Goal: Task Accomplishment & Management: Use online tool/utility

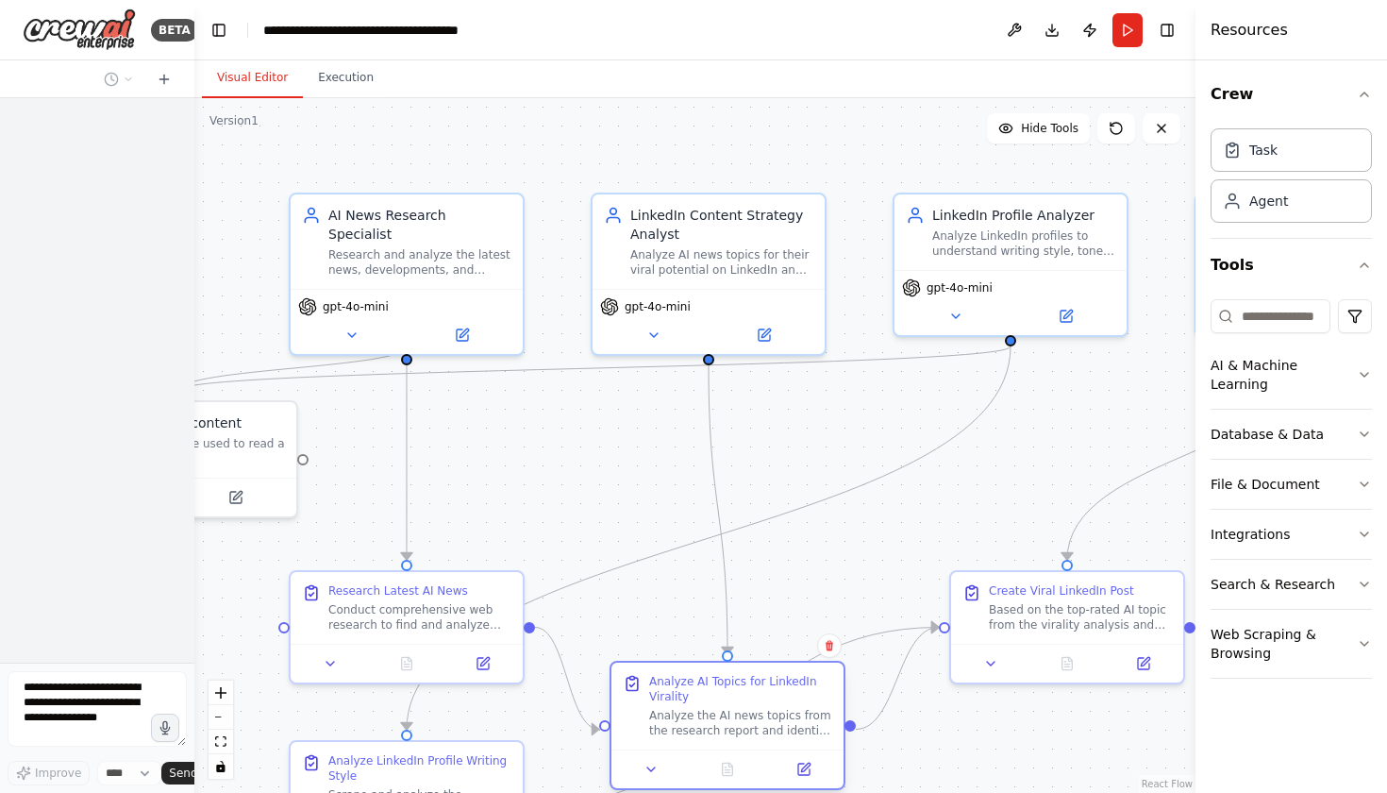
drag, startPoint x: 752, startPoint y: 586, endPoint x: 695, endPoint y: 714, distance: 140.3
click at [695, 714] on div "Analyze the AI news topics from the research report and identify the top 5 topi…" at bounding box center [740, 723] width 183 height 30
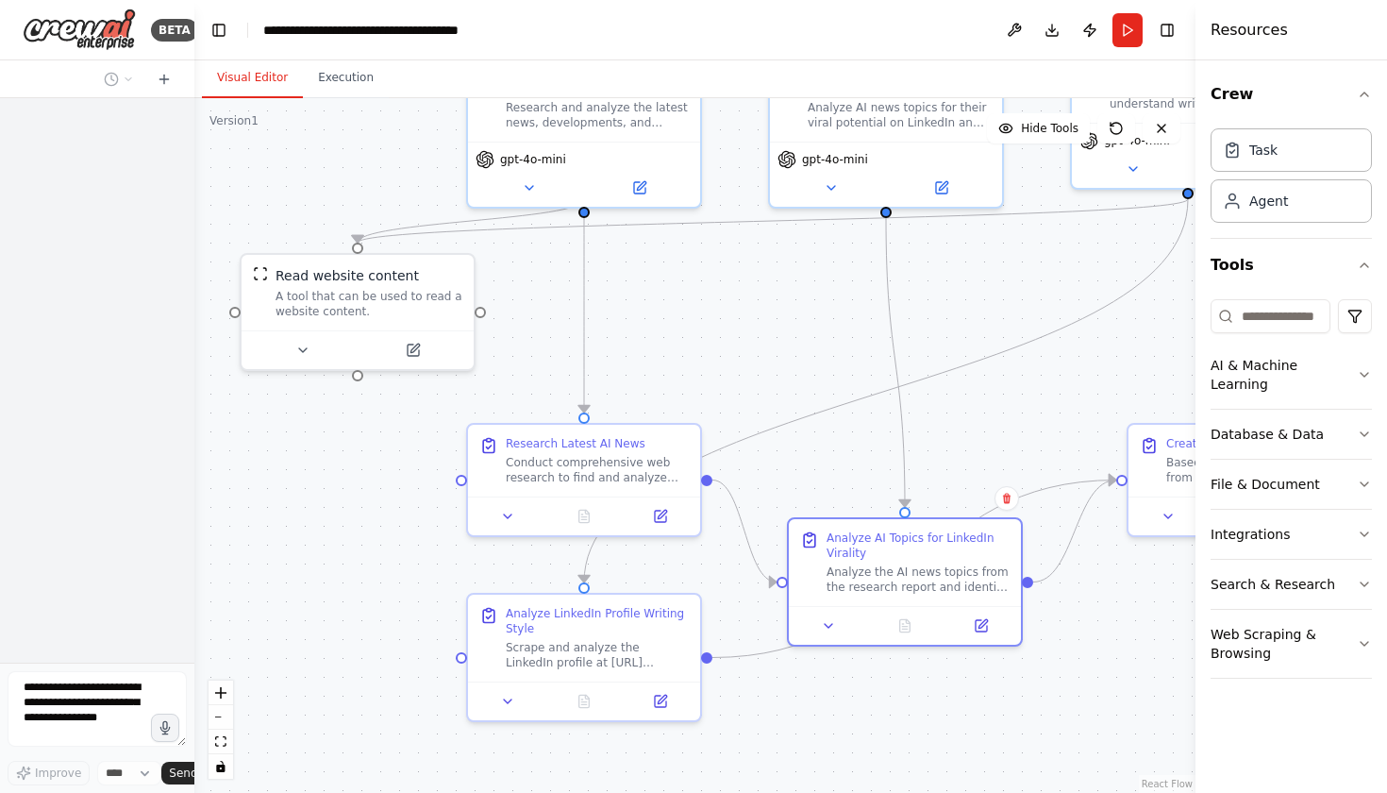
drag, startPoint x: 599, startPoint y: 503, endPoint x: 777, endPoint y: 356, distance: 230.5
click at [777, 356] on div ".deletable-edge-delete-btn { width: 20px; height: 20px; border: 0px solid #ffff…" at bounding box center [694, 445] width 1001 height 695
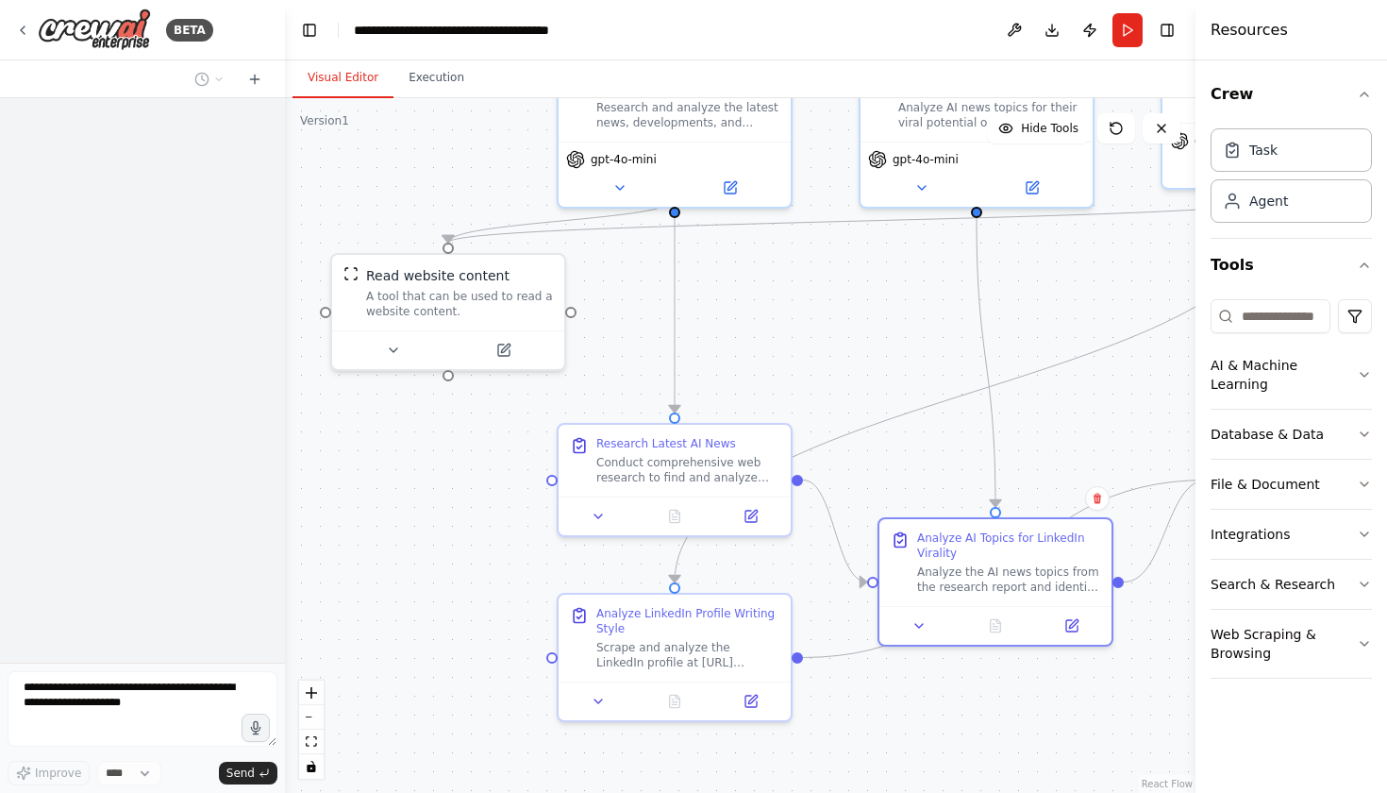
drag, startPoint x: 193, startPoint y: 382, endPoint x: 286, endPoint y: 383, distance: 92.5
click at [286, 383] on div "**********" at bounding box center [693, 396] width 1387 height 793
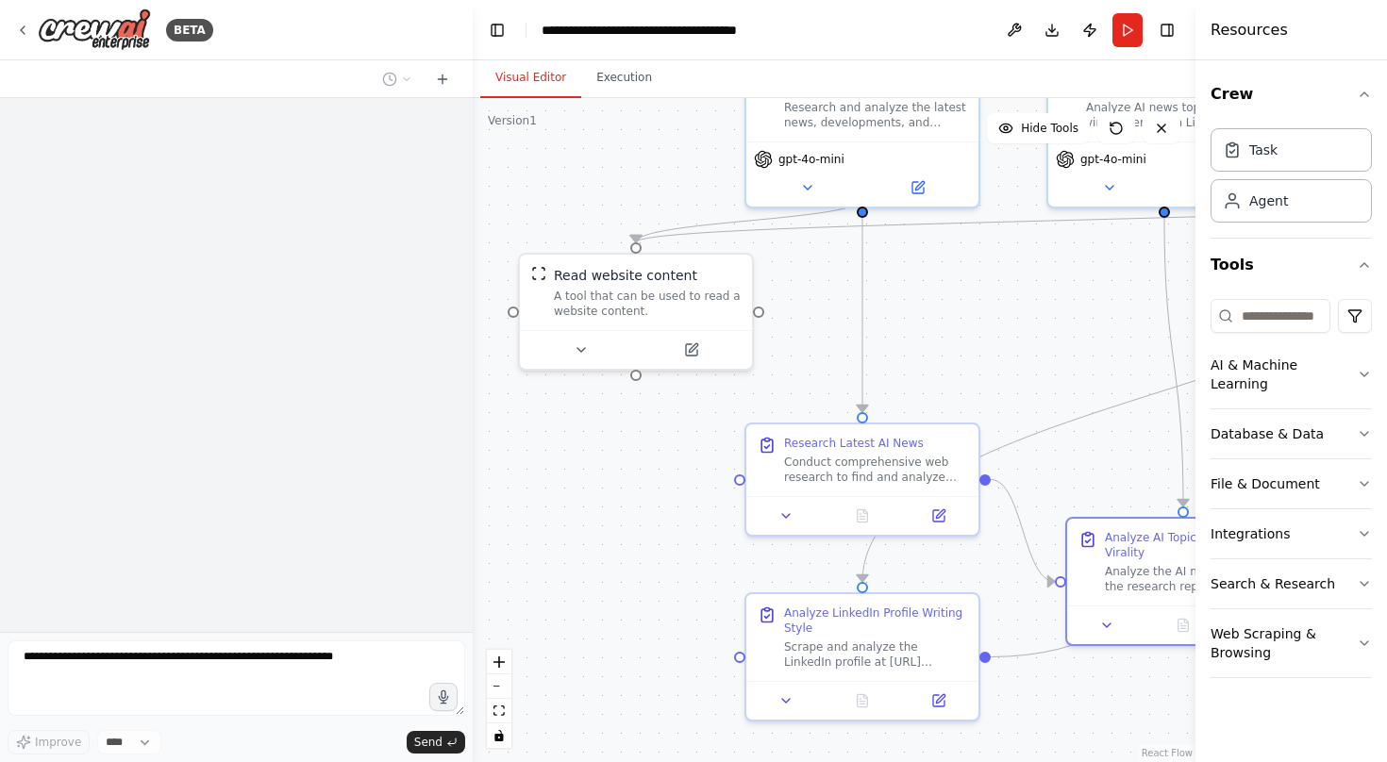
drag, startPoint x: 284, startPoint y: 520, endPoint x: 473, endPoint y: 519, distance: 188.7
click at [473, 518] on div "**********" at bounding box center [693, 381] width 1387 height 762
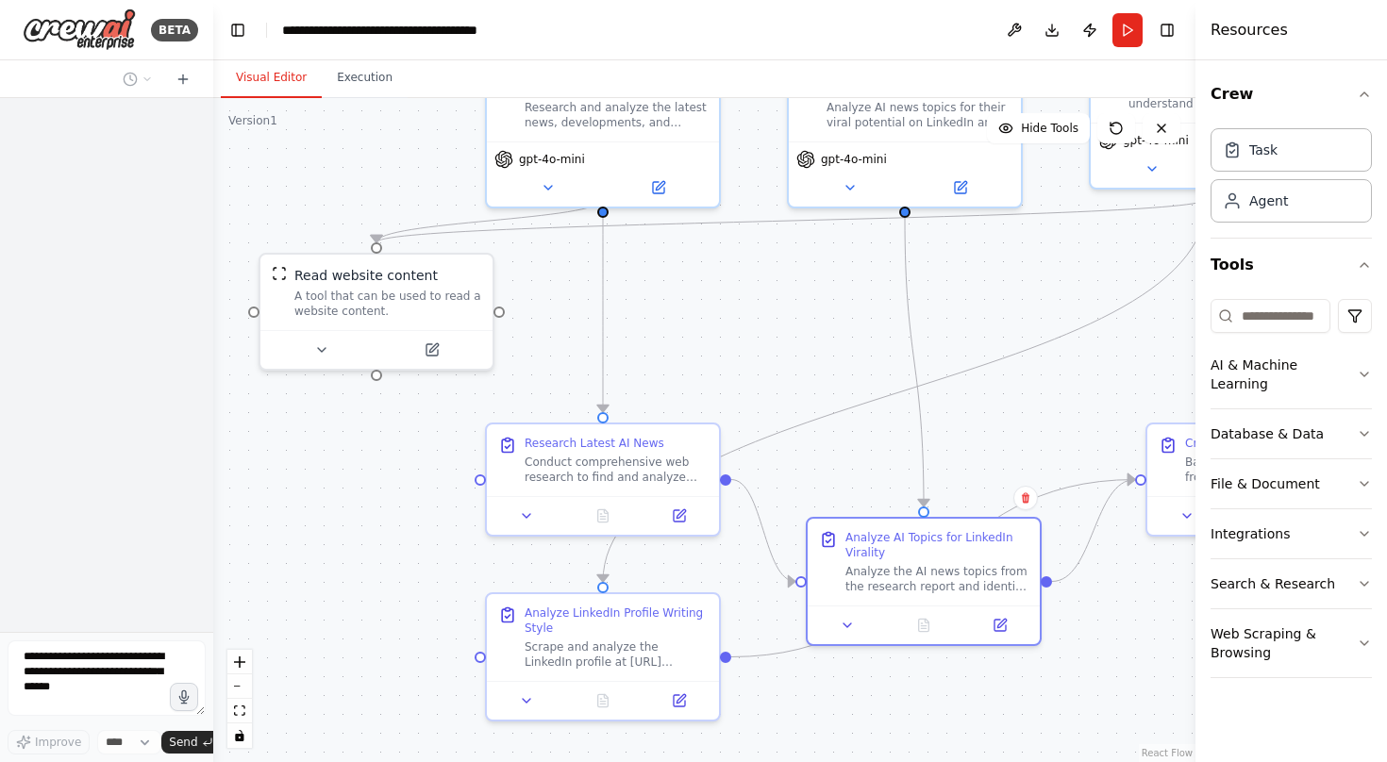
drag, startPoint x: 470, startPoint y: 437, endPoint x: 175, endPoint y: 435, distance: 295.4
click at [175, 435] on div "BETA Improve **** Send" at bounding box center [106, 381] width 213 height 762
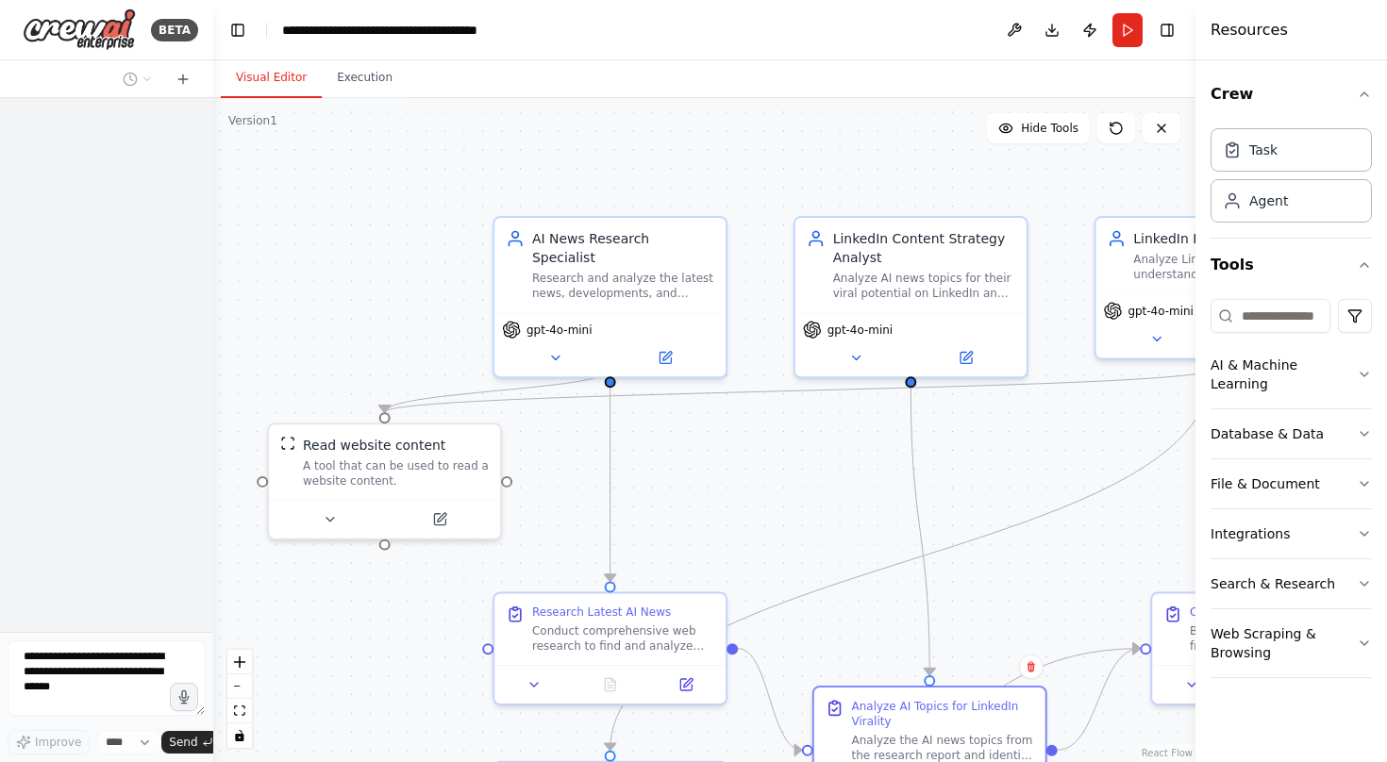
drag, startPoint x: 299, startPoint y: 515, endPoint x: 308, endPoint y: 684, distance: 169.1
click at [308, 684] on div ".deletable-edge-delete-btn { width: 20px; height: 20px; border: 0px solid #ffff…" at bounding box center [704, 430] width 982 height 664
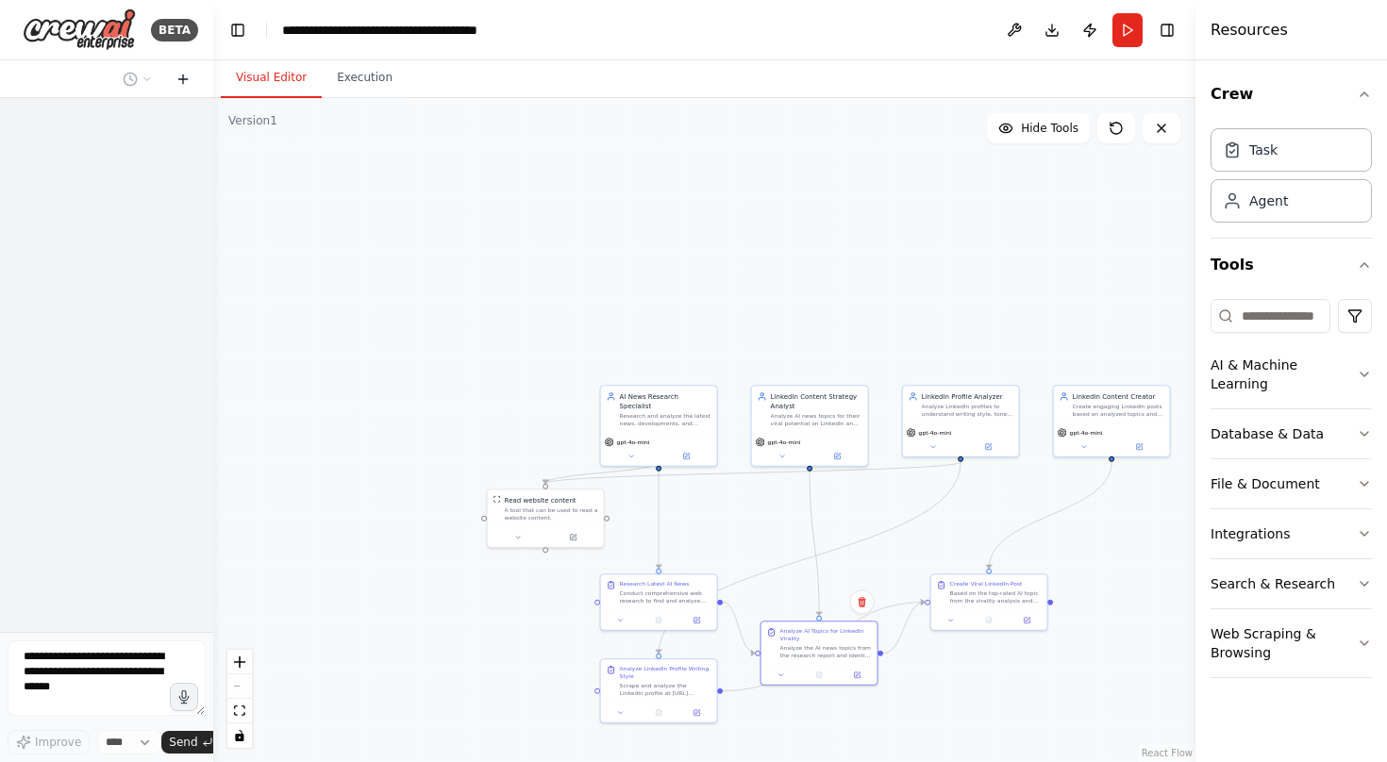
click at [181, 89] on button at bounding box center [183, 79] width 30 height 23
click at [185, 81] on icon at bounding box center [183, 79] width 15 height 15
click at [74, 33] on img at bounding box center [79, 29] width 113 height 42
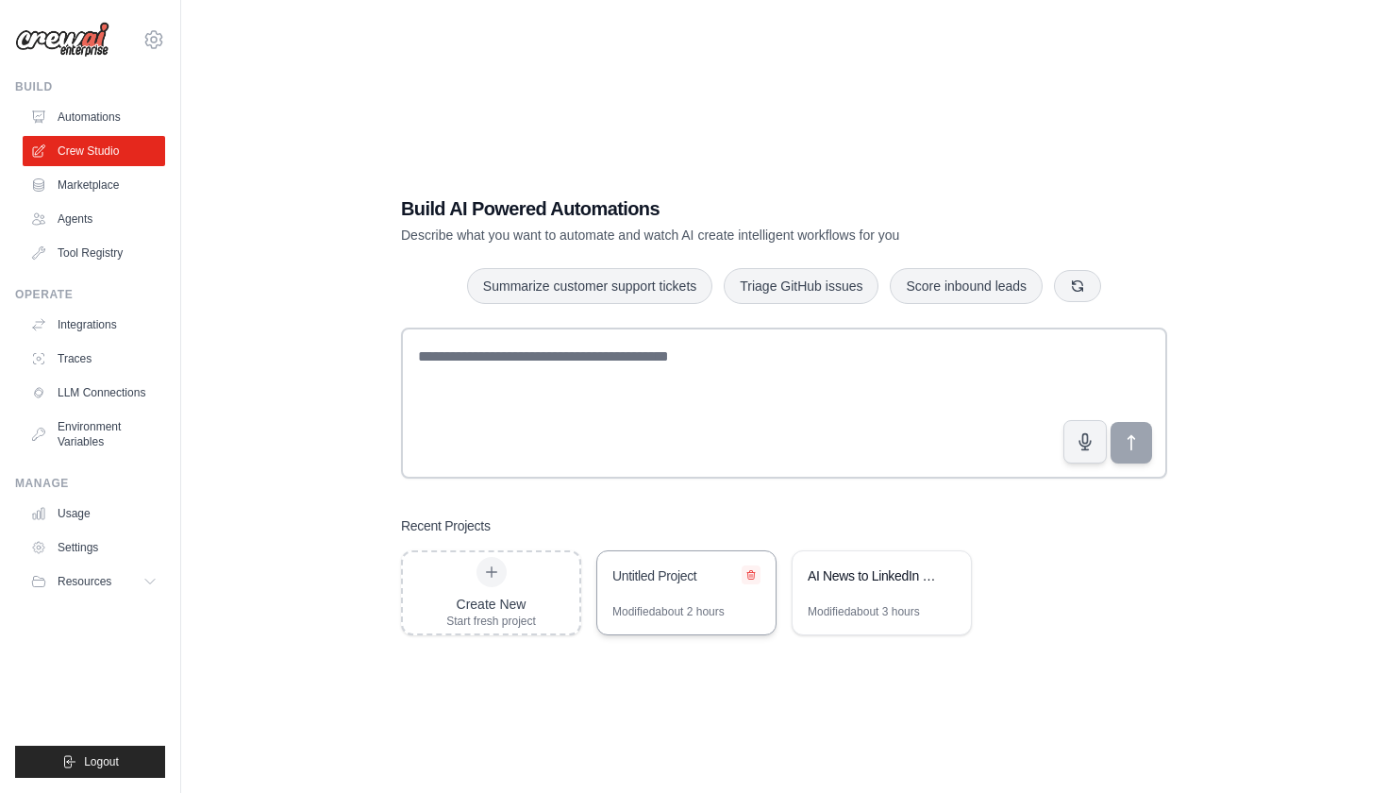
click at [753, 578] on icon at bounding box center [751, 575] width 8 height 8
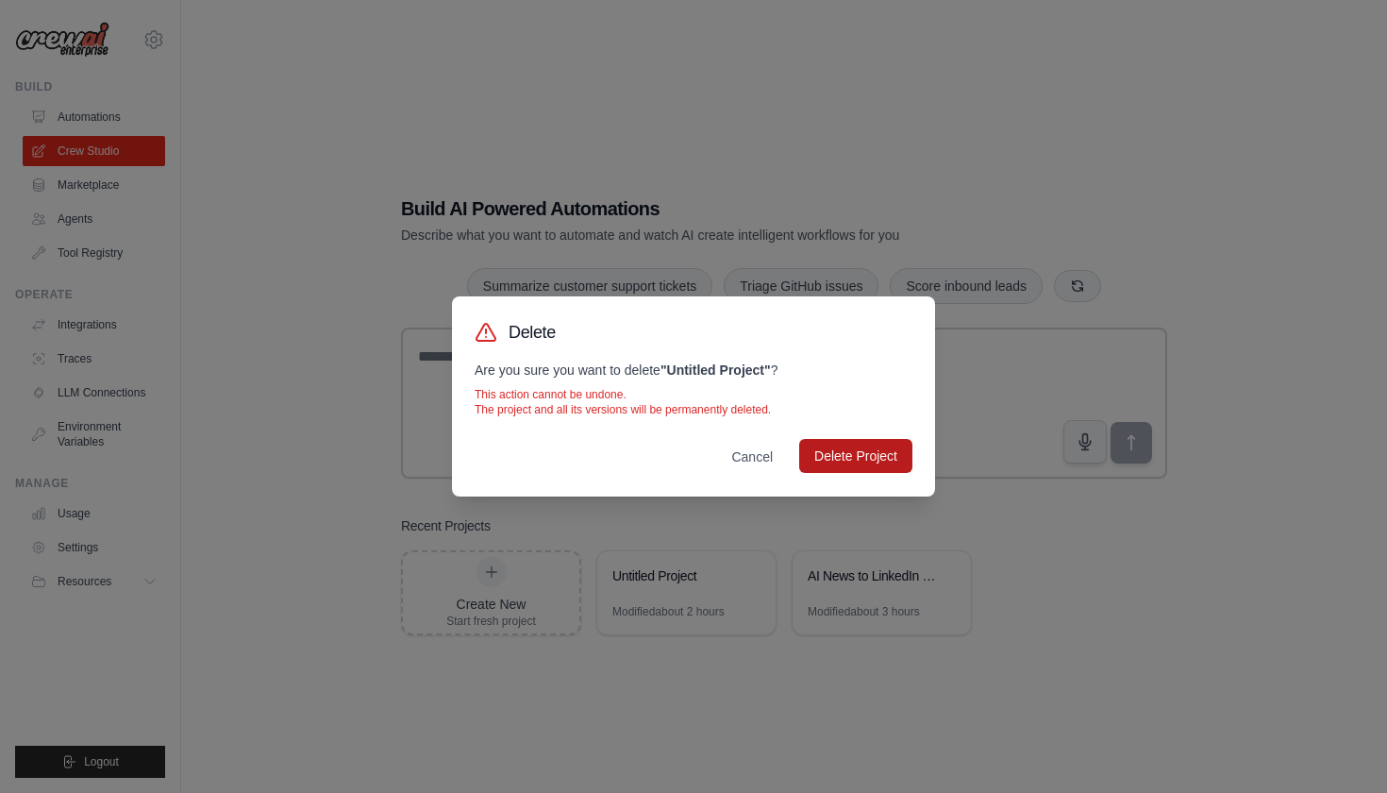
click at [871, 462] on button "Delete Project" at bounding box center [855, 456] width 113 height 34
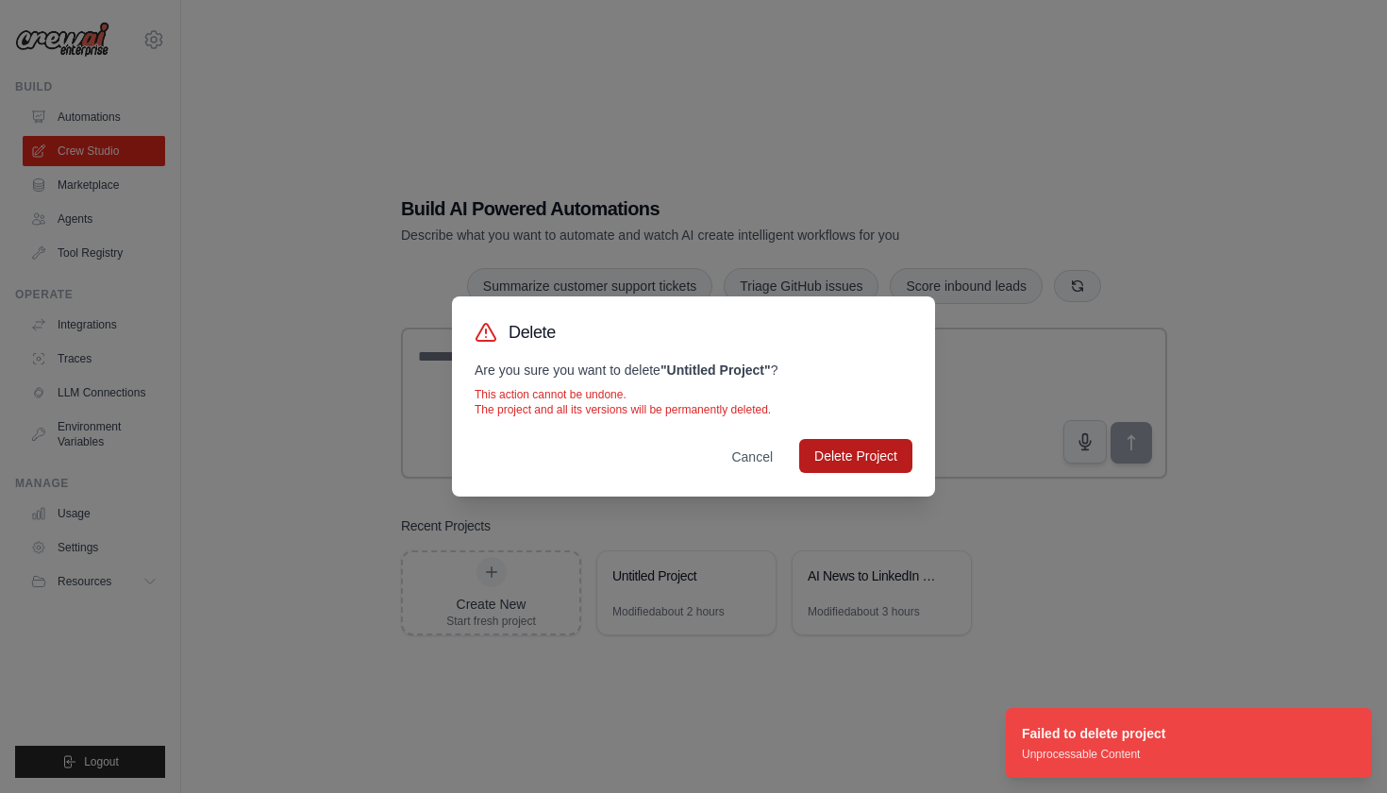
click at [875, 460] on button "Delete Project" at bounding box center [855, 456] width 113 height 34
click at [759, 453] on button "Cancel" at bounding box center [752, 456] width 72 height 34
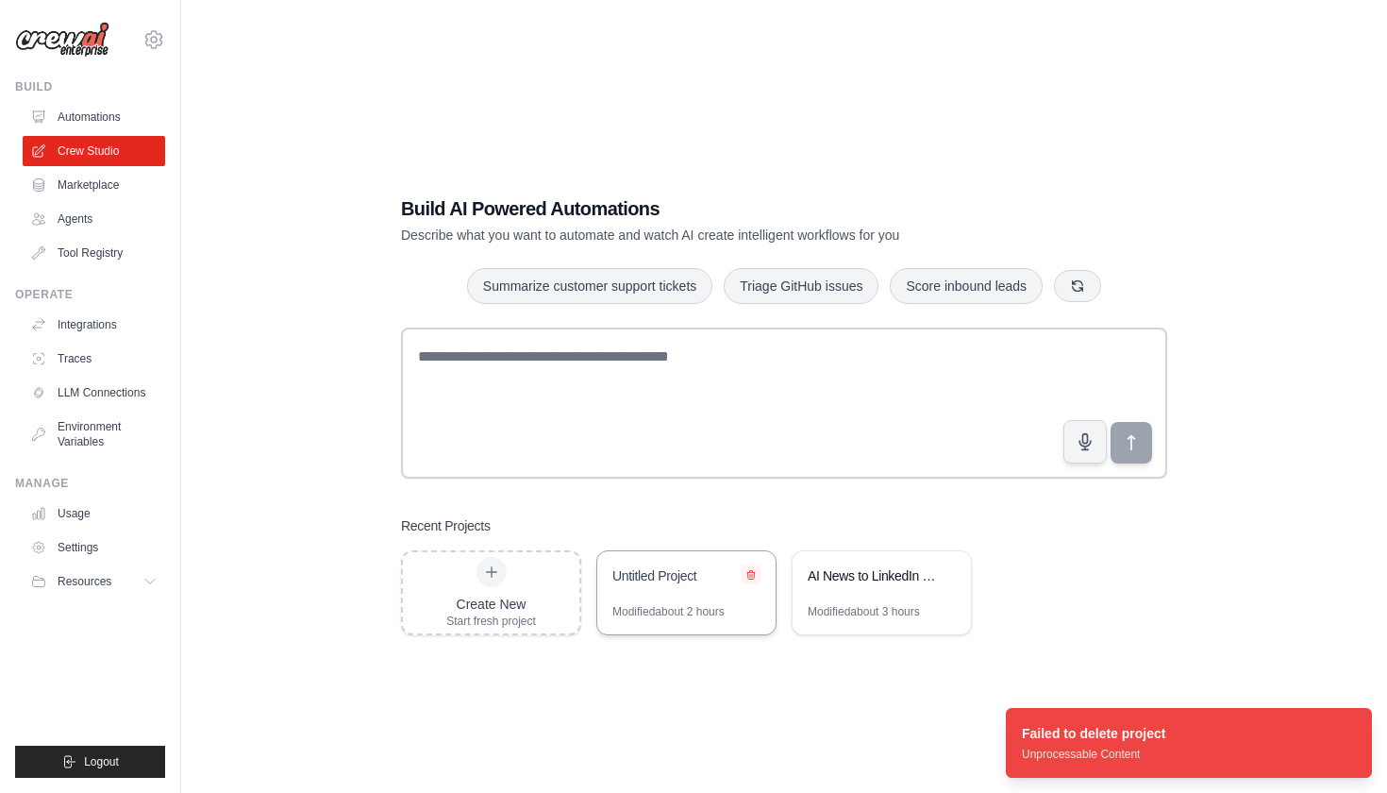
click at [753, 575] on icon at bounding box center [750, 574] width 11 height 11
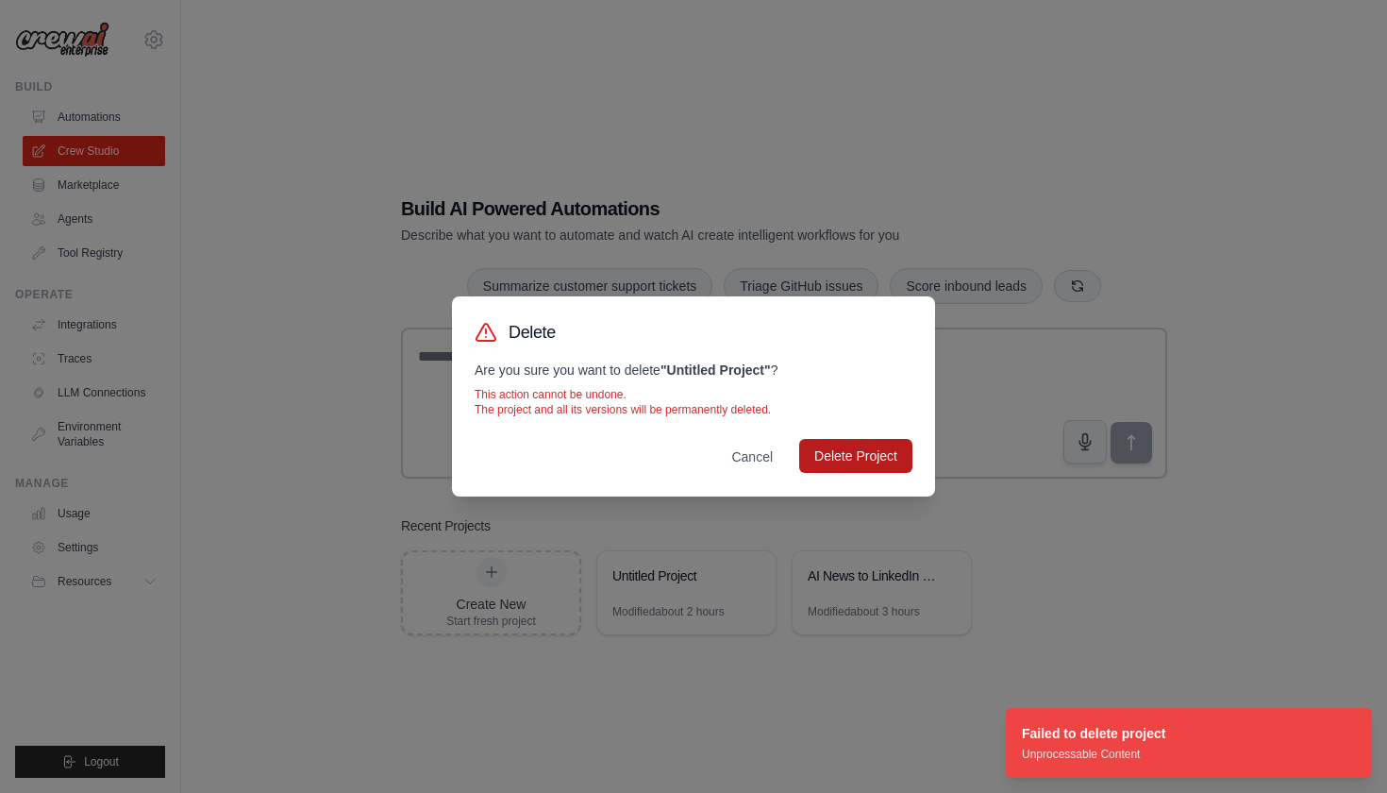
click at [852, 454] on button "Delete Project" at bounding box center [855, 456] width 113 height 34
click at [768, 457] on button "Cancel" at bounding box center [752, 456] width 72 height 34
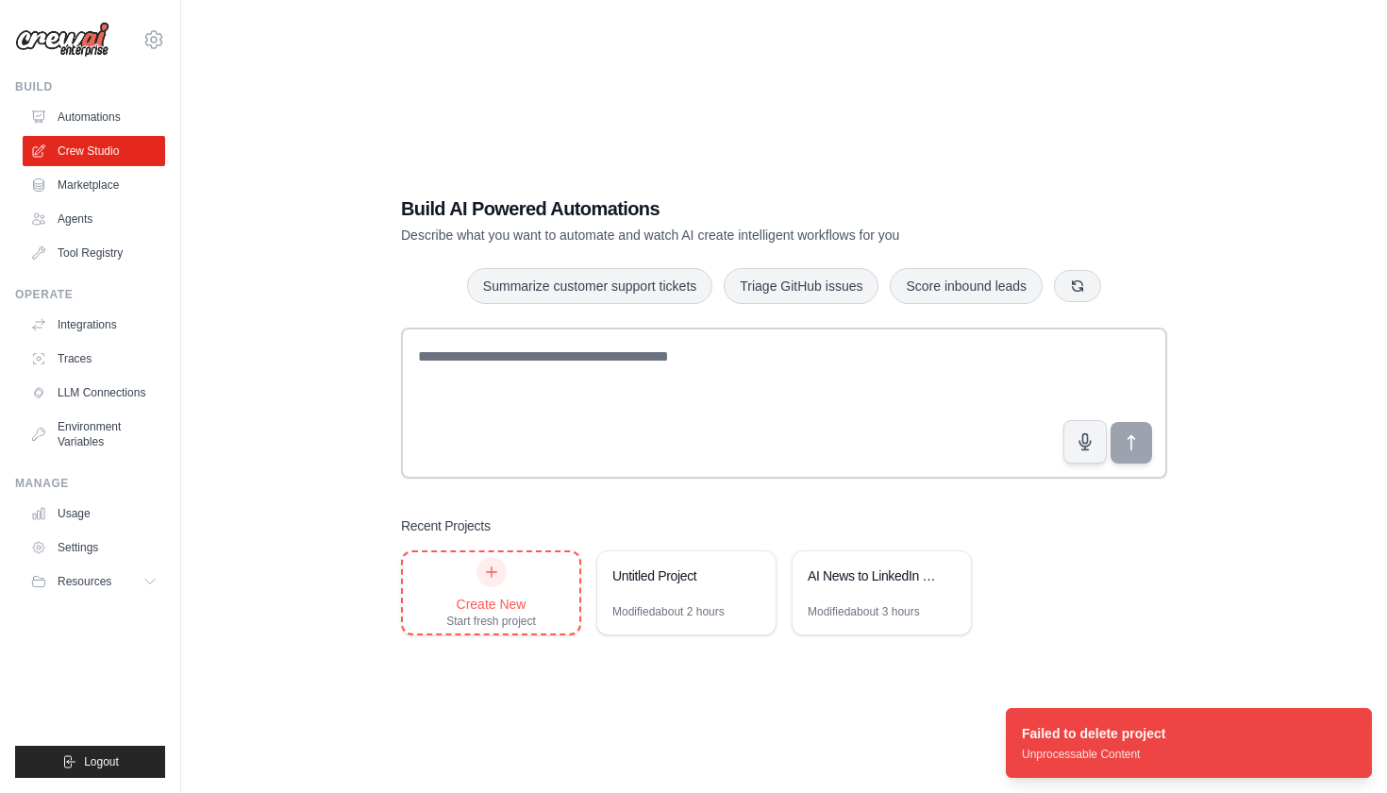
click at [491, 578] on icon at bounding box center [491, 571] width 15 height 15
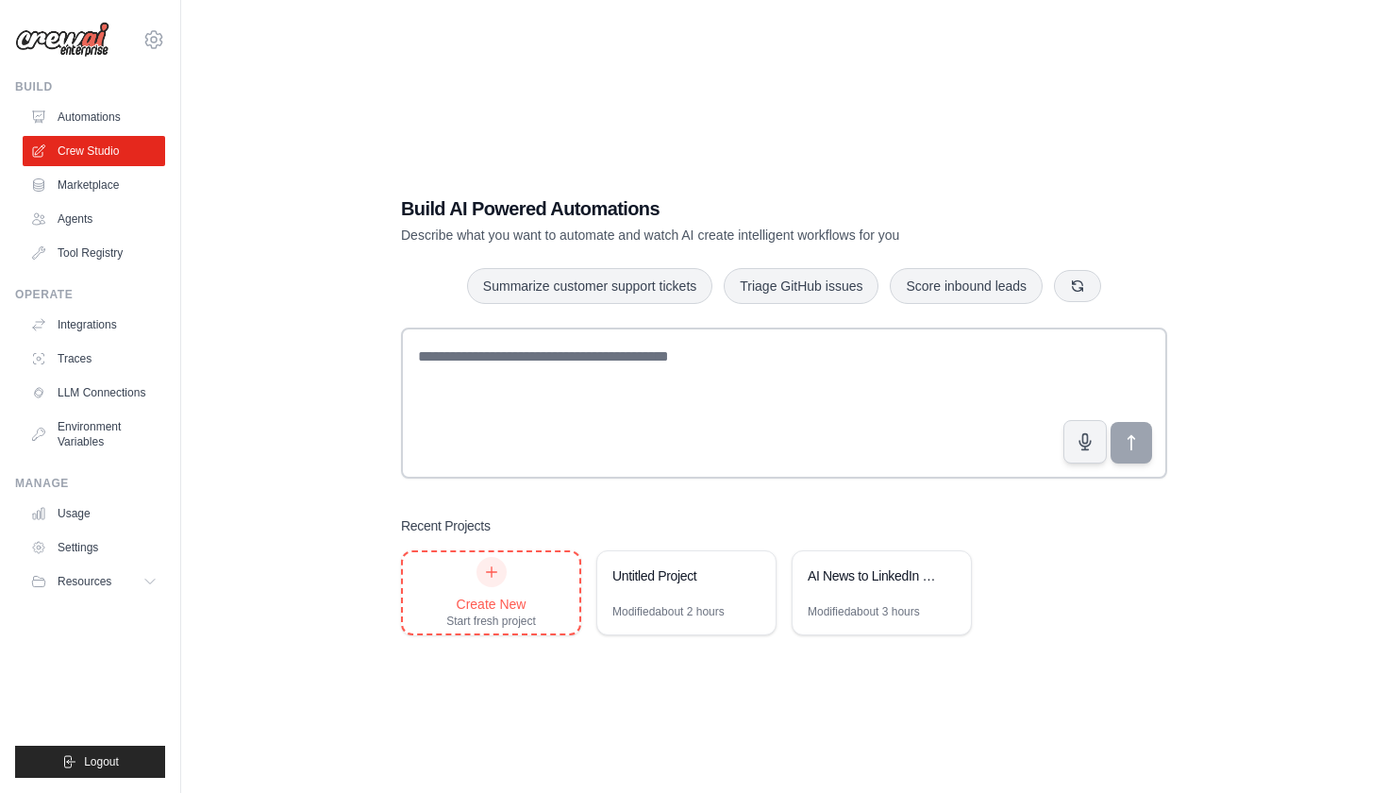
click at [499, 577] on div at bounding box center [492, 572] width 30 height 30
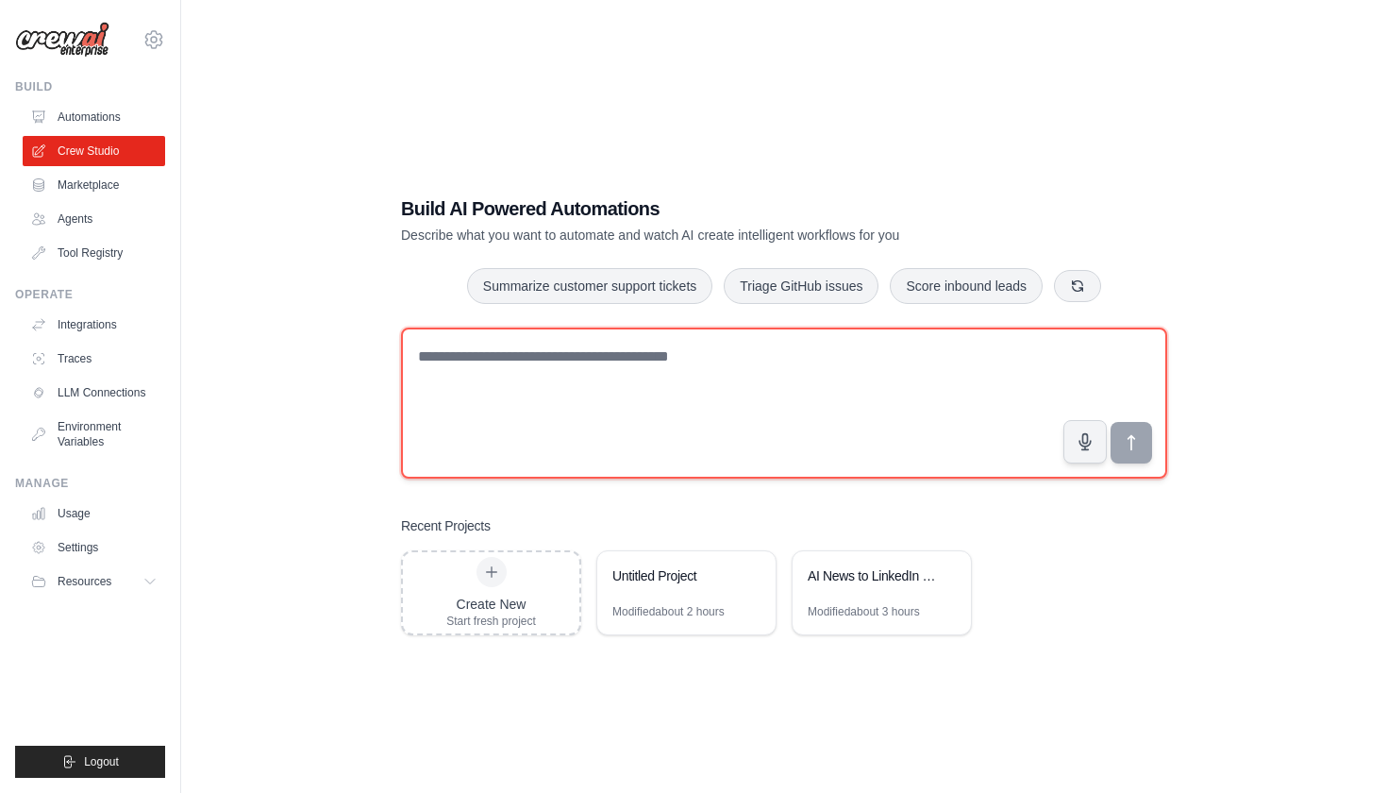
click at [495, 360] on textarea at bounding box center [784, 402] width 766 height 151
paste textarea "**********"
type textarea "**********"
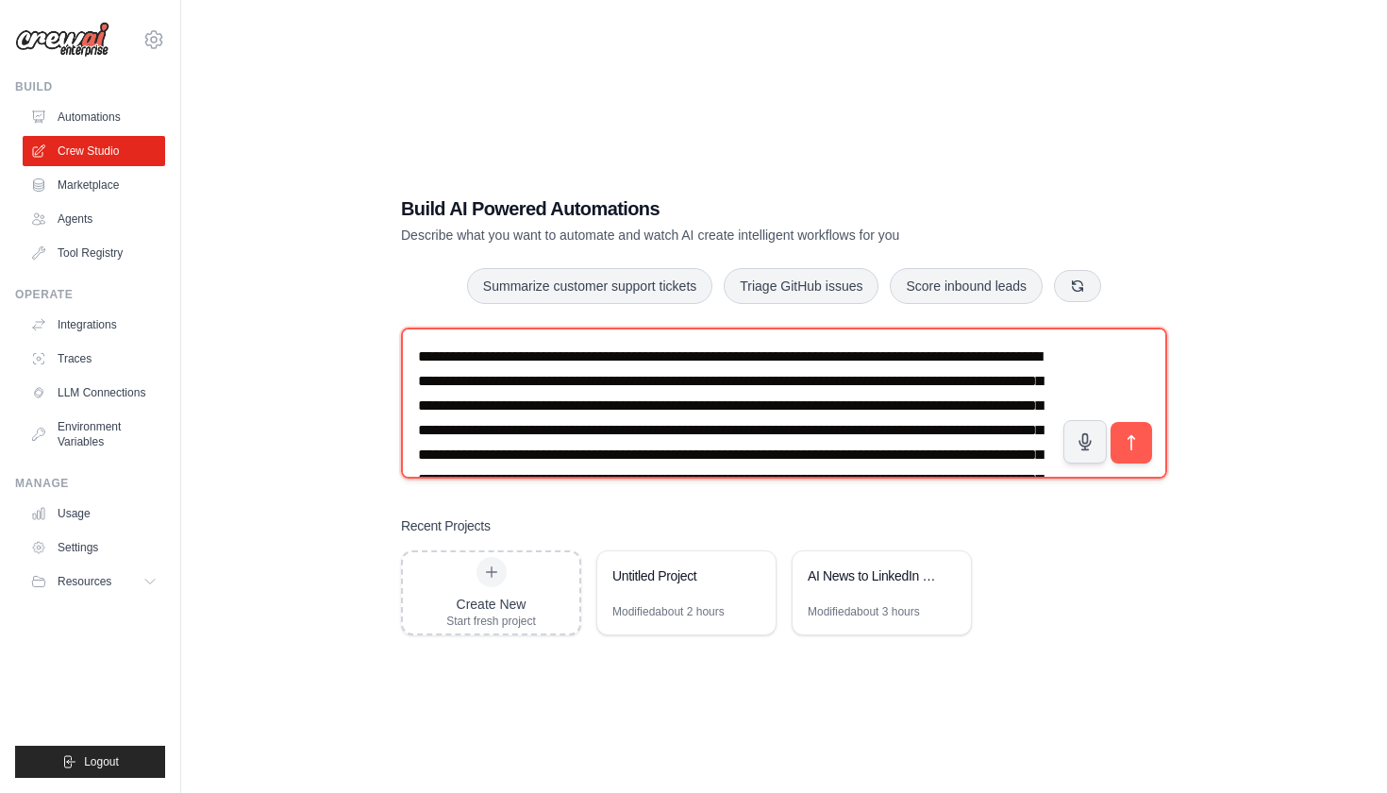
scroll to position [226, 0]
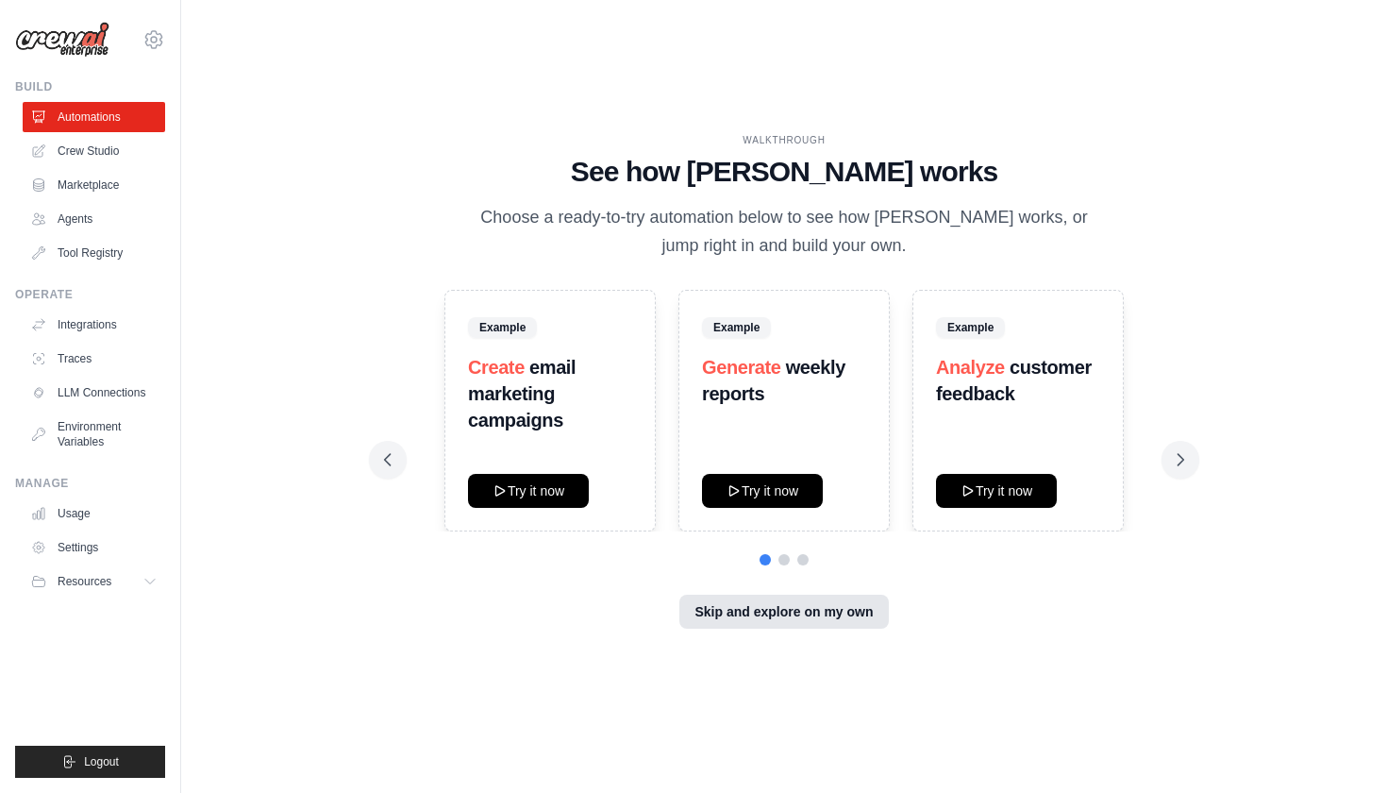
click at [778, 613] on button "Skip and explore on my own" at bounding box center [783, 611] width 209 height 34
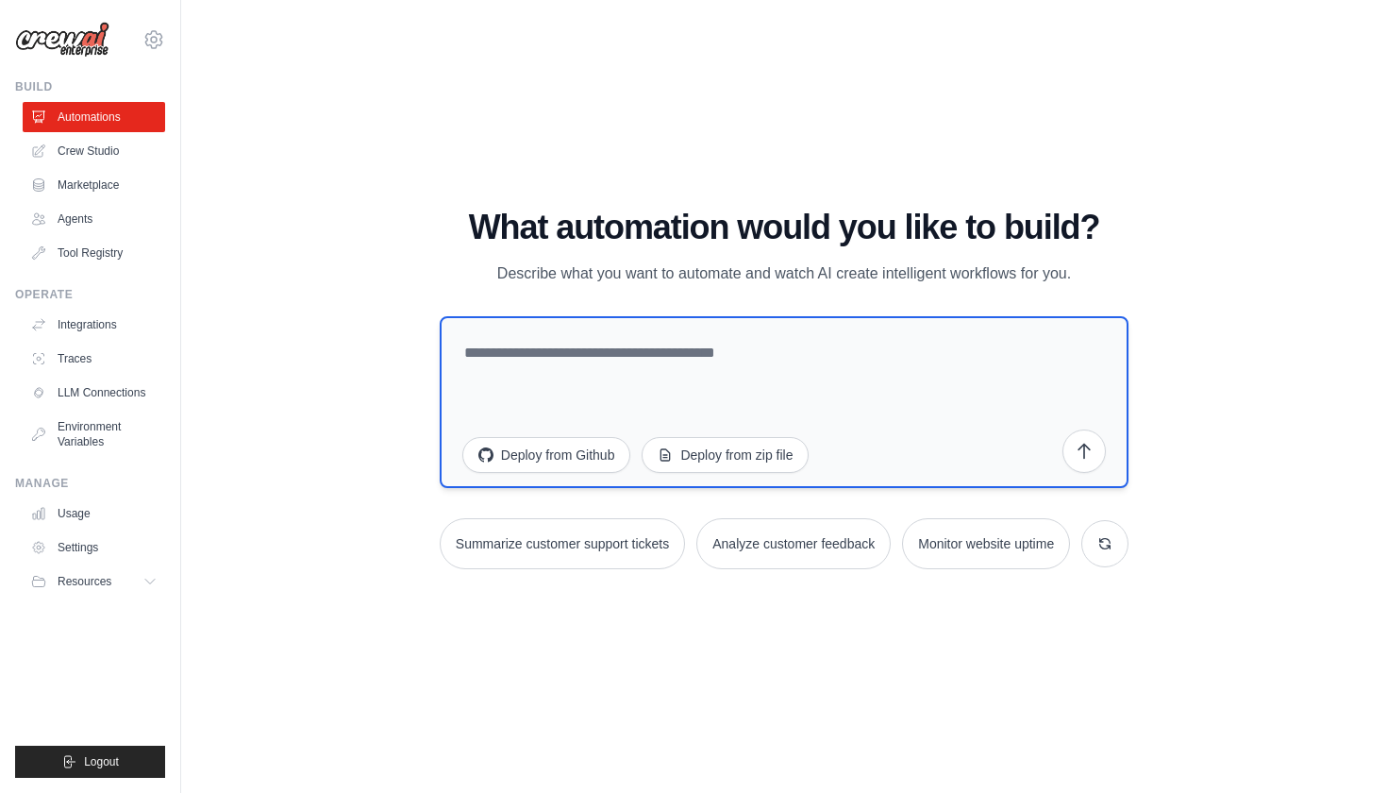
click at [501, 351] on textarea at bounding box center [784, 402] width 689 height 172
paste textarea "**********"
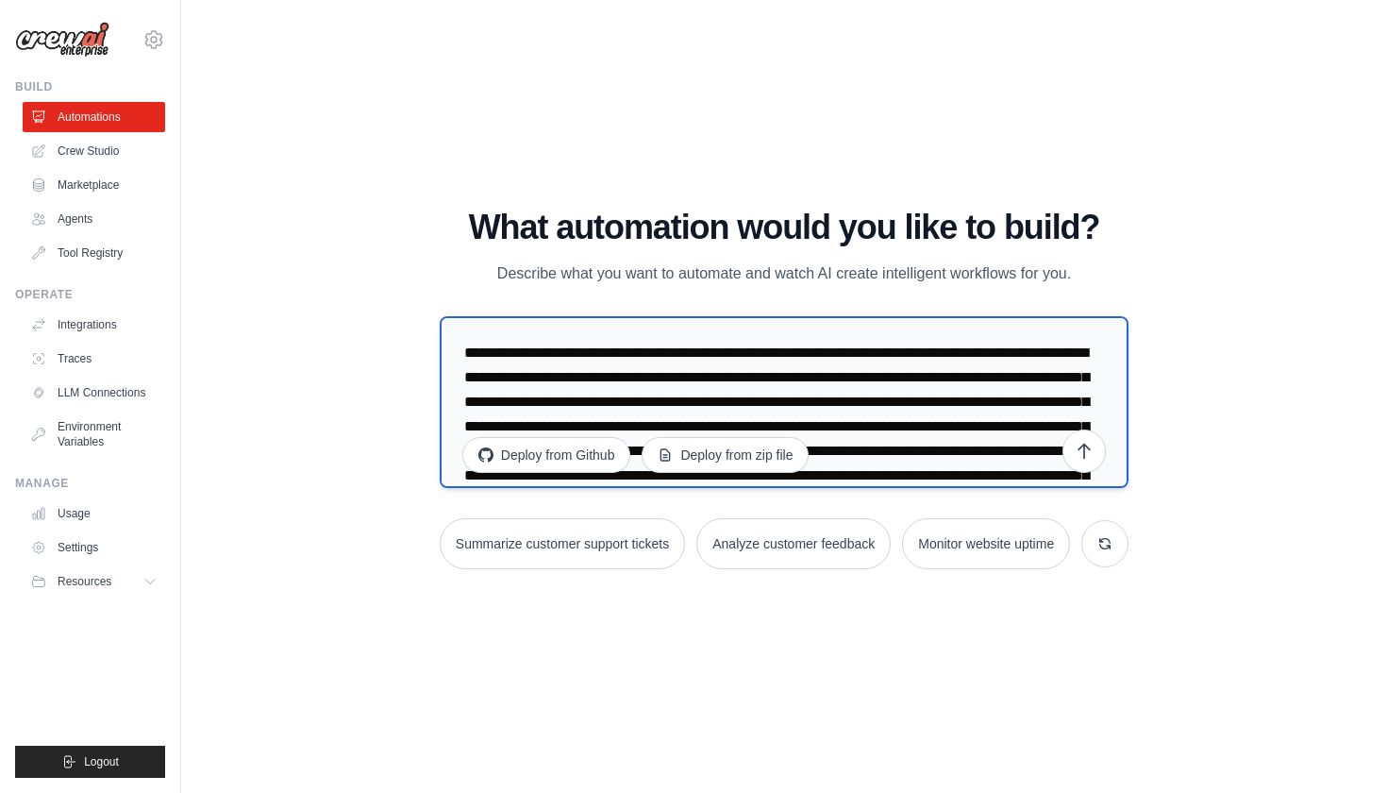
click at [1029, 352] on textarea at bounding box center [784, 402] width 689 height 172
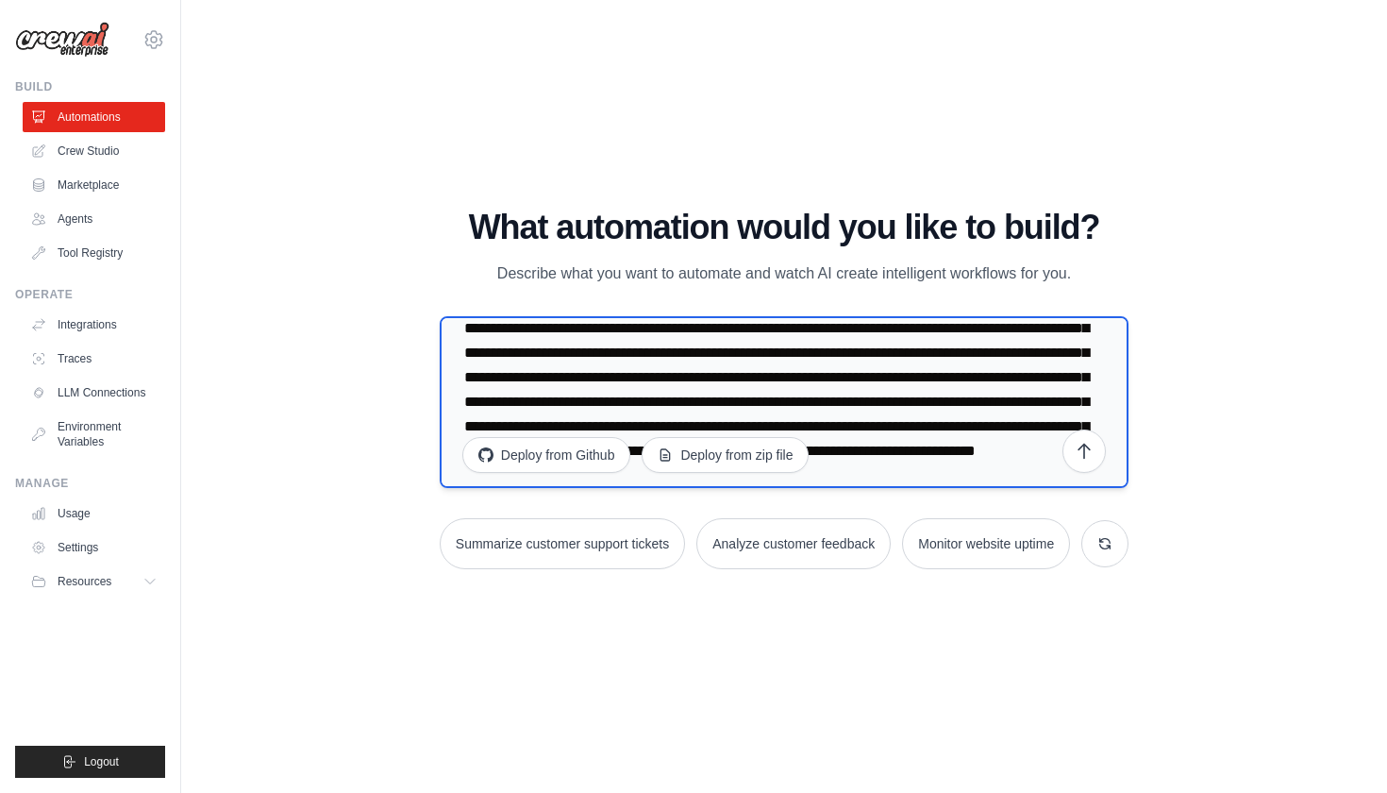
scroll to position [195, 0]
type textarea "**********"
click at [1078, 451] on icon "submit" at bounding box center [1084, 450] width 19 height 19
click at [1083, 455] on icon "submit" at bounding box center [1084, 450] width 19 height 19
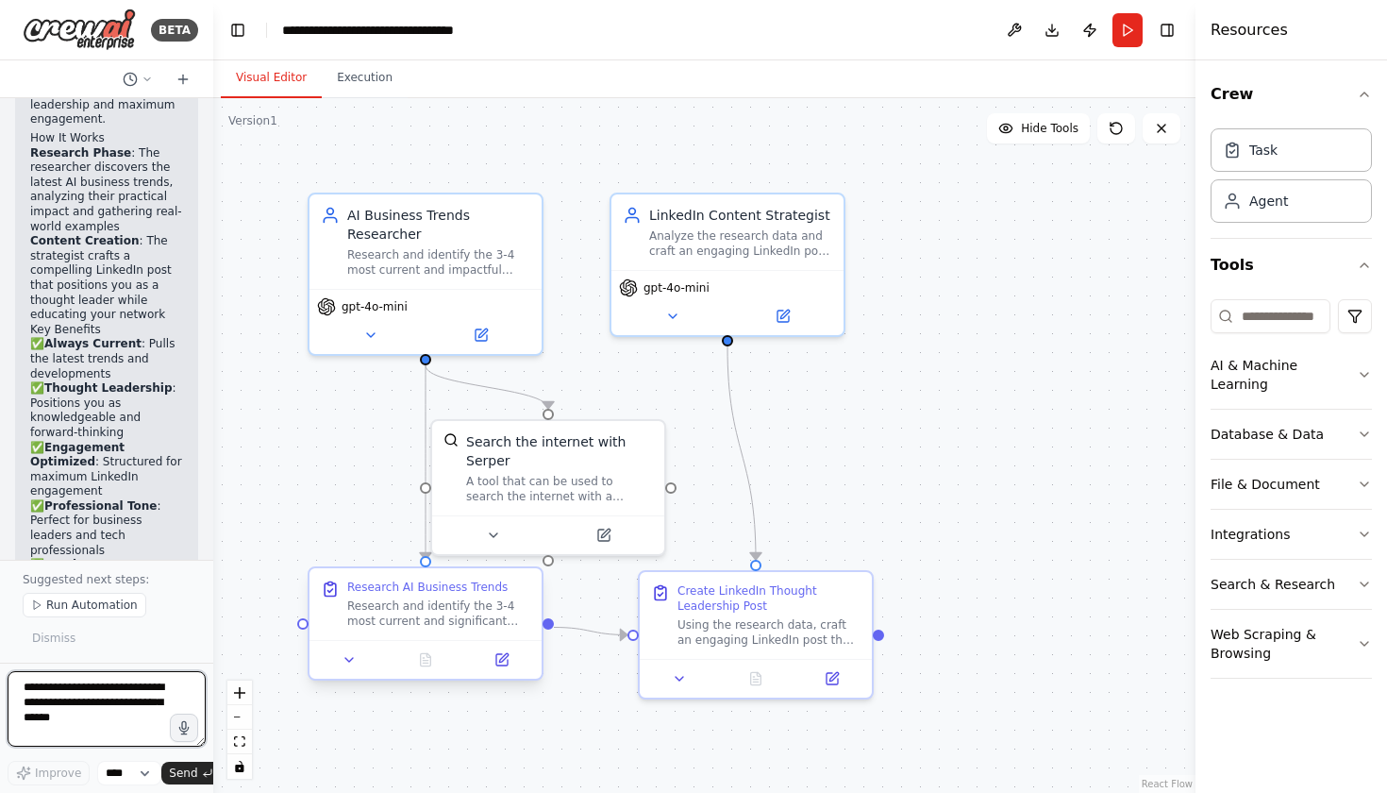
scroll to position [2748, 0]
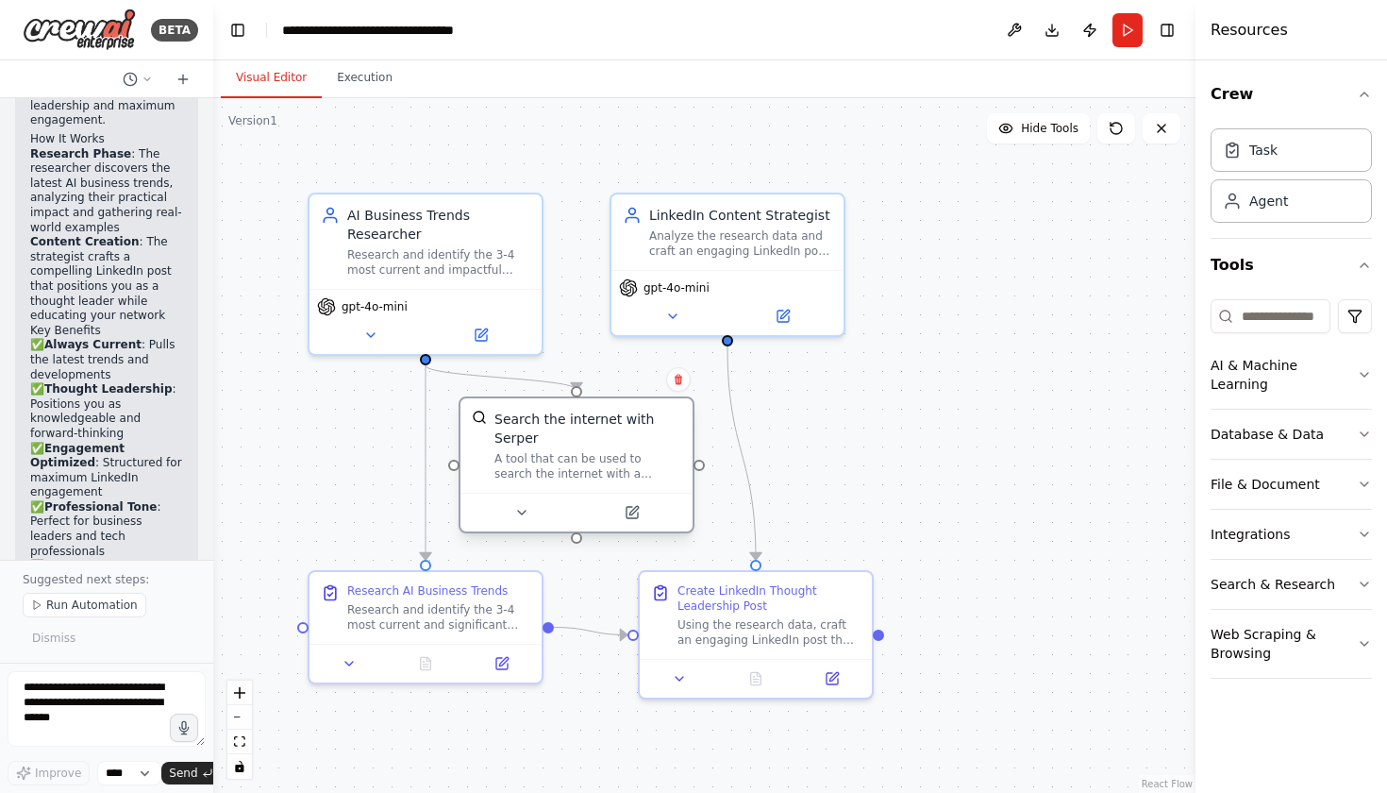
drag, startPoint x: 561, startPoint y: 473, endPoint x: 584, endPoint y: 455, distance: 28.9
click at [584, 455] on div "A tool that can be used to search the internet with a search_query. Supports di…" at bounding box center [587, 466] width 187 height 30
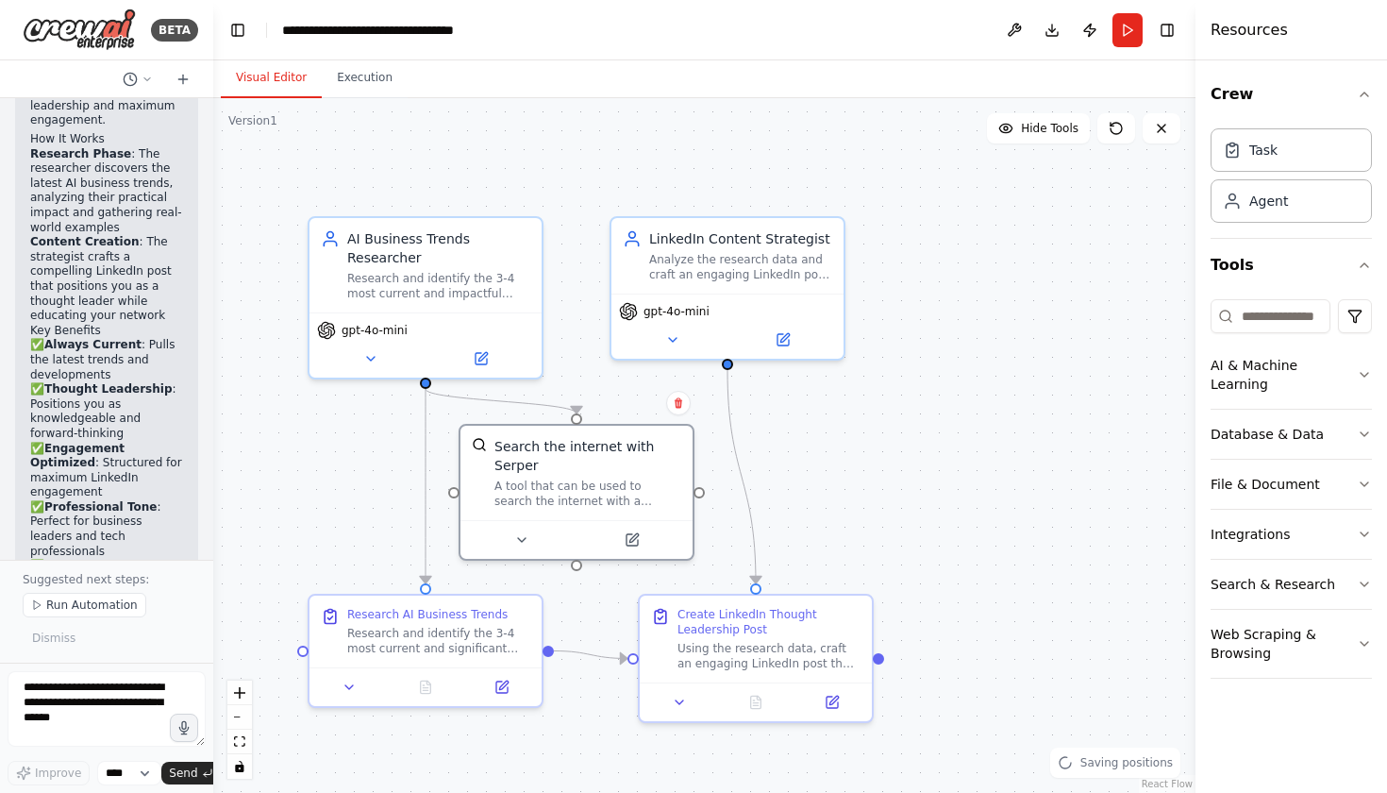
drag, startPoint x: 577, startPoint y: 545, endPoint x: 577, endPoint y: 568, distance: 22.6
click at [577, 568] on div ".deletable-edge-delete-btn { width: 20px; height: 20px; border: 0px solid #ffff…" at bounding box center [704, 445] width 982 height 695
drag, startPoint x: 575, startPoint y: 562, endPoint x: 576, endPoint y: 596, distance: 34.0
click at [576, 596] on div ".deletable-edge-delete-btn { width: 20px; height: 20px; border: 0px solid #ffff…" at bounding box center [704, 445] width 982 height 695
click at [576, 598] on div ".deletable-edge-delete-btn { width: 20px; height: 20px; border: 0px solid #ffff…" at bounding box center [704, 445] width 982 height 695
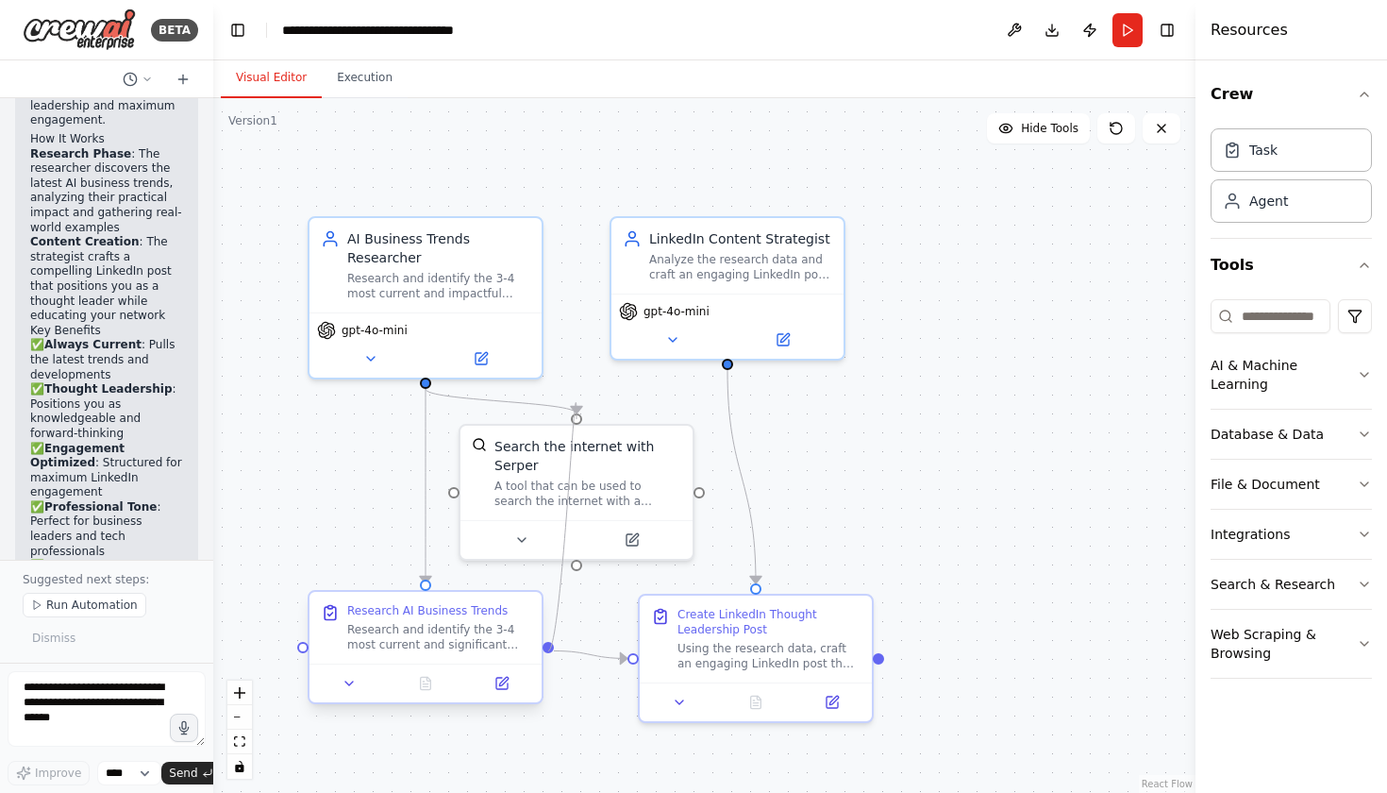
drag, startPoint x: 577, startPoint y: 563, endPoint x: 543, endPoint y: 649, distance: 92.3
click at [543, 649] on div "AI Business Trends Researcher Research and identify the 3-4 most current and im…" at bounding box center [704, 469] width 982 height 695
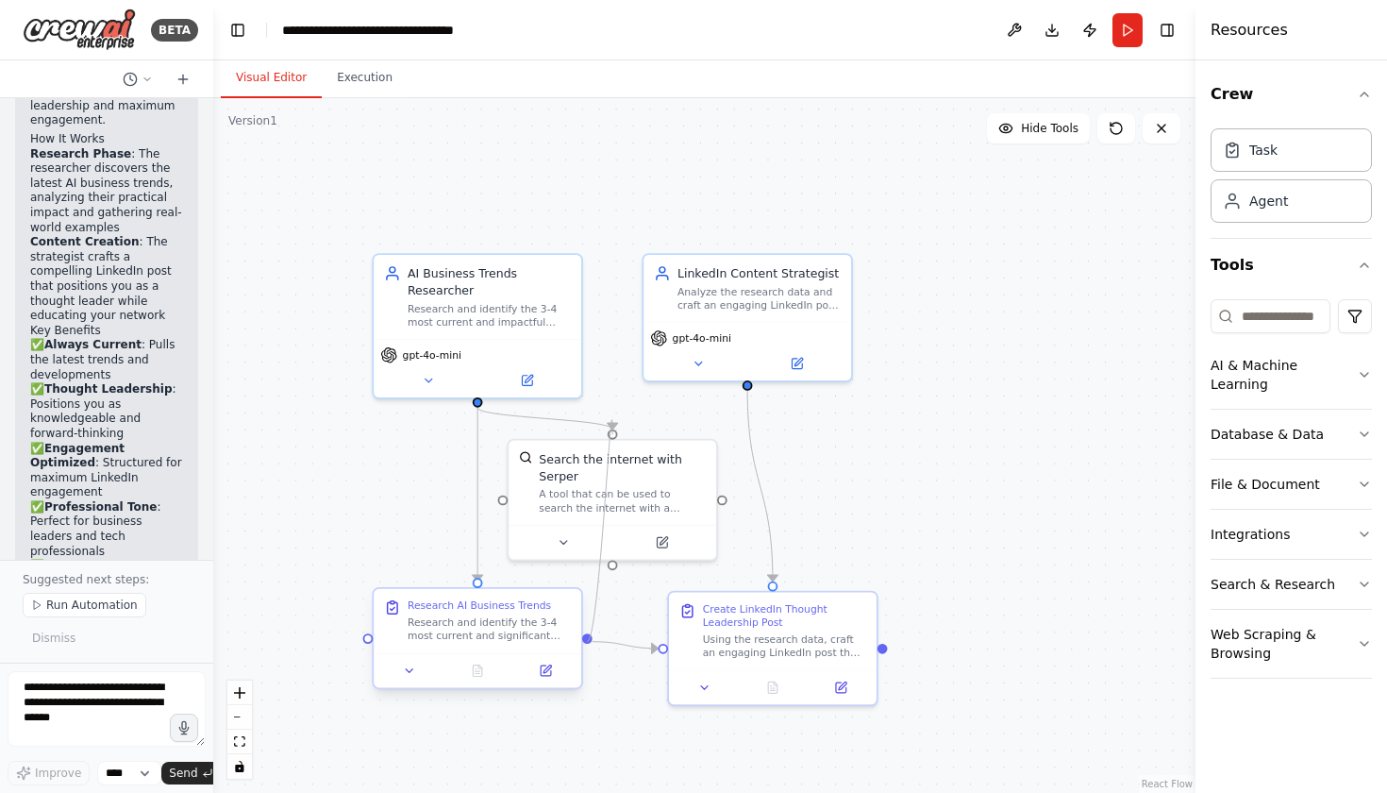
drag, startPoint x: 613, startPoint y: 565, endPoint x: 581, endPoint y: 647, distance: 88.1
click at [581, 647] on div "AI Business Trends Researcher Research and identify the 3-4 most current and im…" at bounding box center [727, 479] width 878 height 621
click at [585, 645] on div at bounding box center [587, 641] width 10 height 10
drag, startPoint x: 612, startPoint y: 562, endPoint x: 608, endPoint y: 581, distance: 19.5
click at [608, 581] on div ".deletable-edge-delete-btn { width: 20px; height: 20px; border: 0px solid #ffff…" at bounding box center [704, 445] width 982 height 695
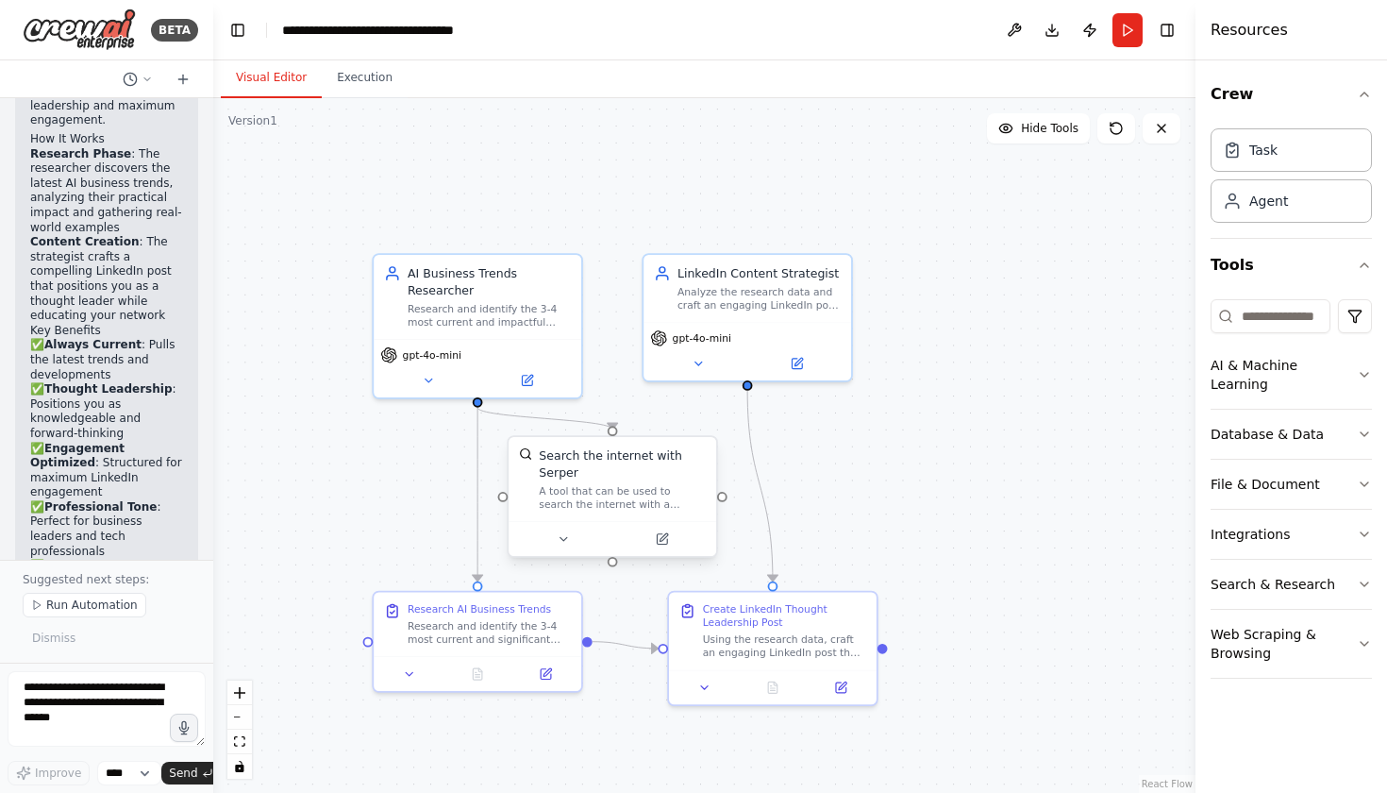
click at [503, 499] on div at bounding box center [503, 497] width 10 height 10
click at [503, 498] on div at bounding box center [503, 497] width 10 height 10
click at [611, 565] on div at bounding box center [613, 562] width 10 height 10
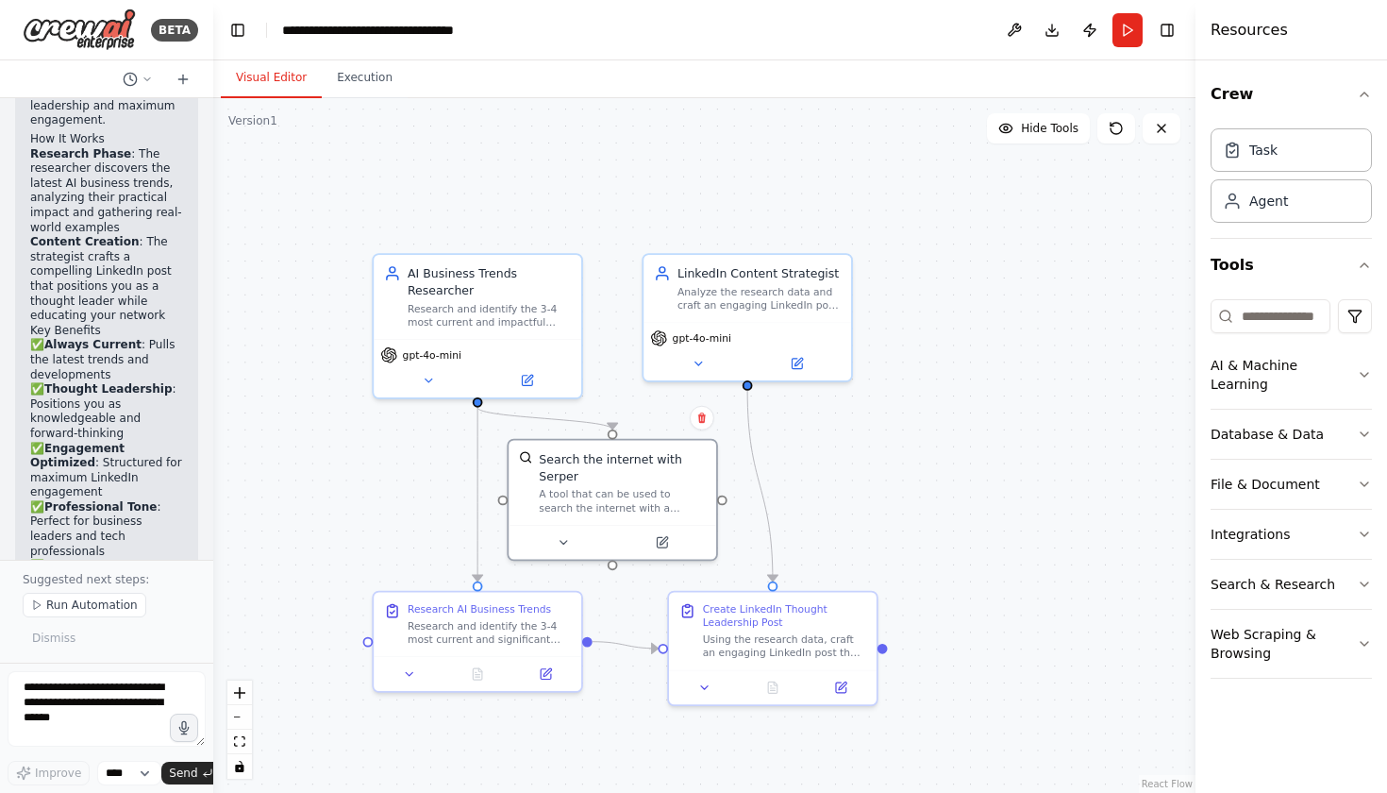
click at [664, 650] on div at bounding box center [663, 649] width 10 height 10
click at [663, 650] on div ".deletable-edge-delete-btn { width: 20px; height: 20px; border: 0px solid #ffff…" at bounding box center [704, 445] width 982 height 695
drag, startPoint x: 612, startPoint y: 563, endPoint x: 879, endPoint y: 650, distance: 279.9
click at [879, 650] on div "AI Business Trends Researcher Research and identify the 3-4 most current and im…" at bounding box center [727, 479] width 878 height 621
click at [561, 547] on button at bounding box center [562, 538] width 95 height 20
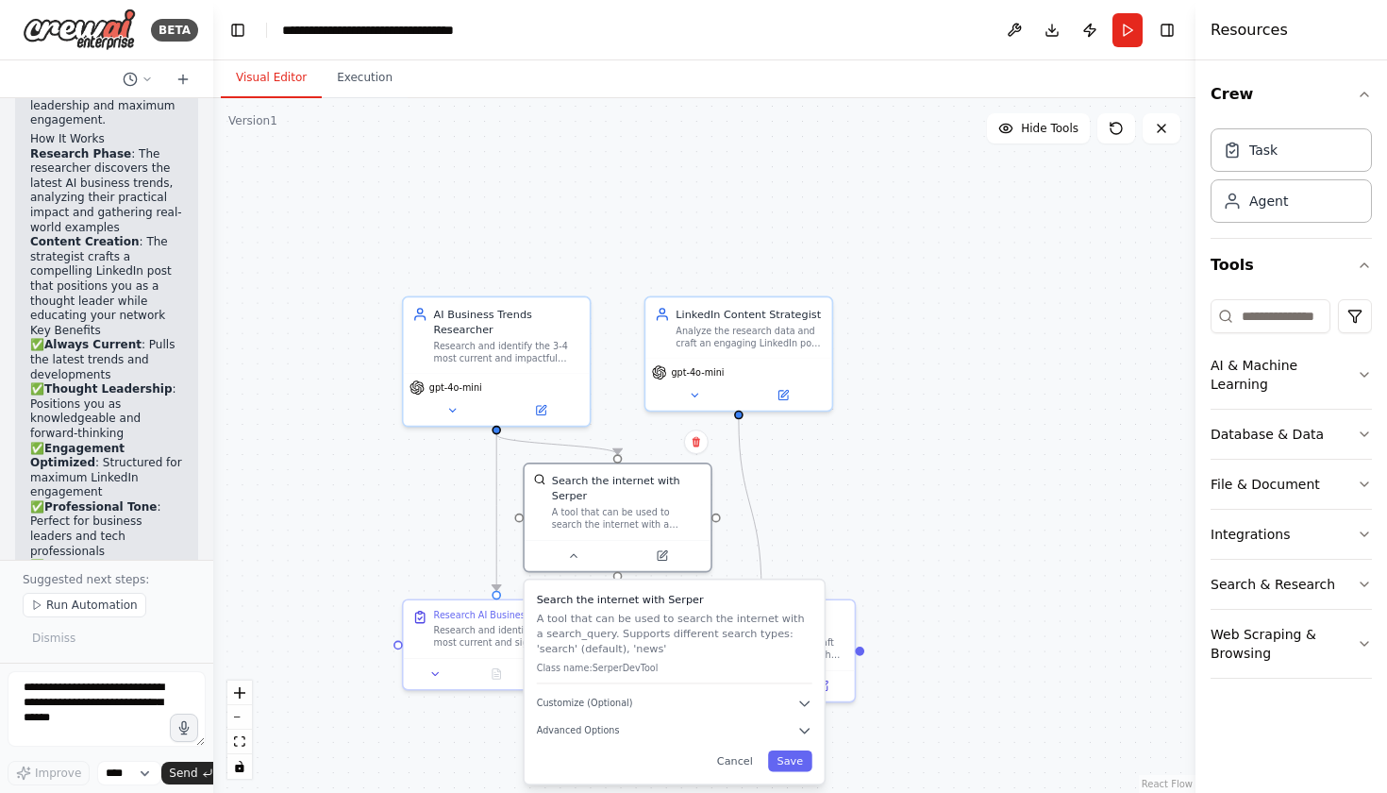
click at [636, 739] on div "Search the internet with Serper A tool that can be used to search the internet …" at bounding box center [675, 681] width 300 height 204
click at [602, 738] on button "Advanced Options" at bounding box center [675, 730] width 276 height 15
click at [1152, 431] on div ".deletable-edge-delete-btn { width: 20px; height: 20px; border: 0px solid #ffff…" at bounding box center [704, 445] width 982 height 695
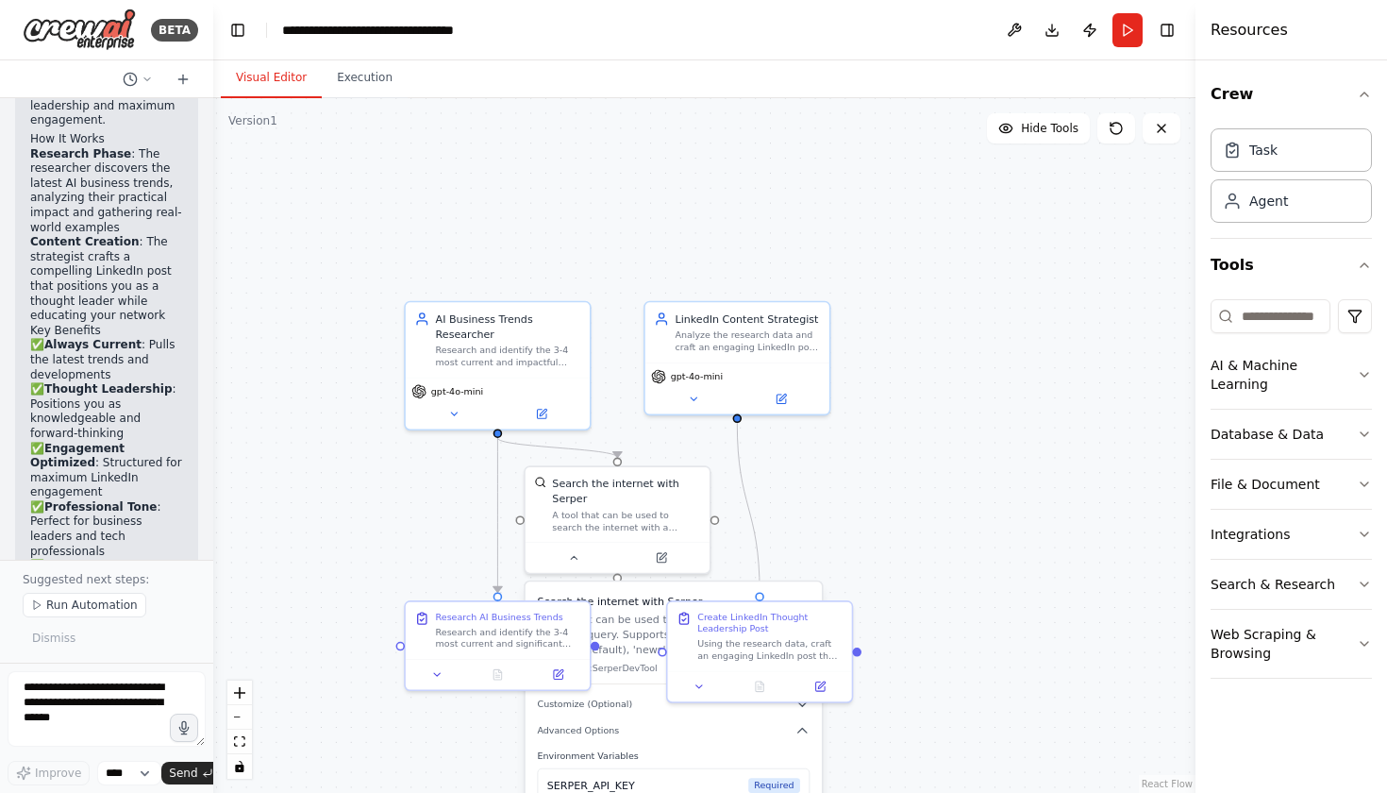
click at [829, 570] on div ".deletable-edge-delete-btn { width: 20px; height: 20px; border: 0px solid #ffff…" at bounding box center [704, 445] width 982 height 695
click at [958, 475] on div ".deletable-edge-delete-btn { width: 20px; height: 20px; border: 0px solid #ffff…" at bounding box center [704, 445] width 982 height 695
click at [661, 564] on div at bounding box center [618, 554] width 184 height 31
click at [569, 562] on button at bounding box center [573, 554] width 85 height 18
drag, startPoint x: 497, startPoint y: 589, endPoint x: 518, endPoint y: 515, distance: 76.5
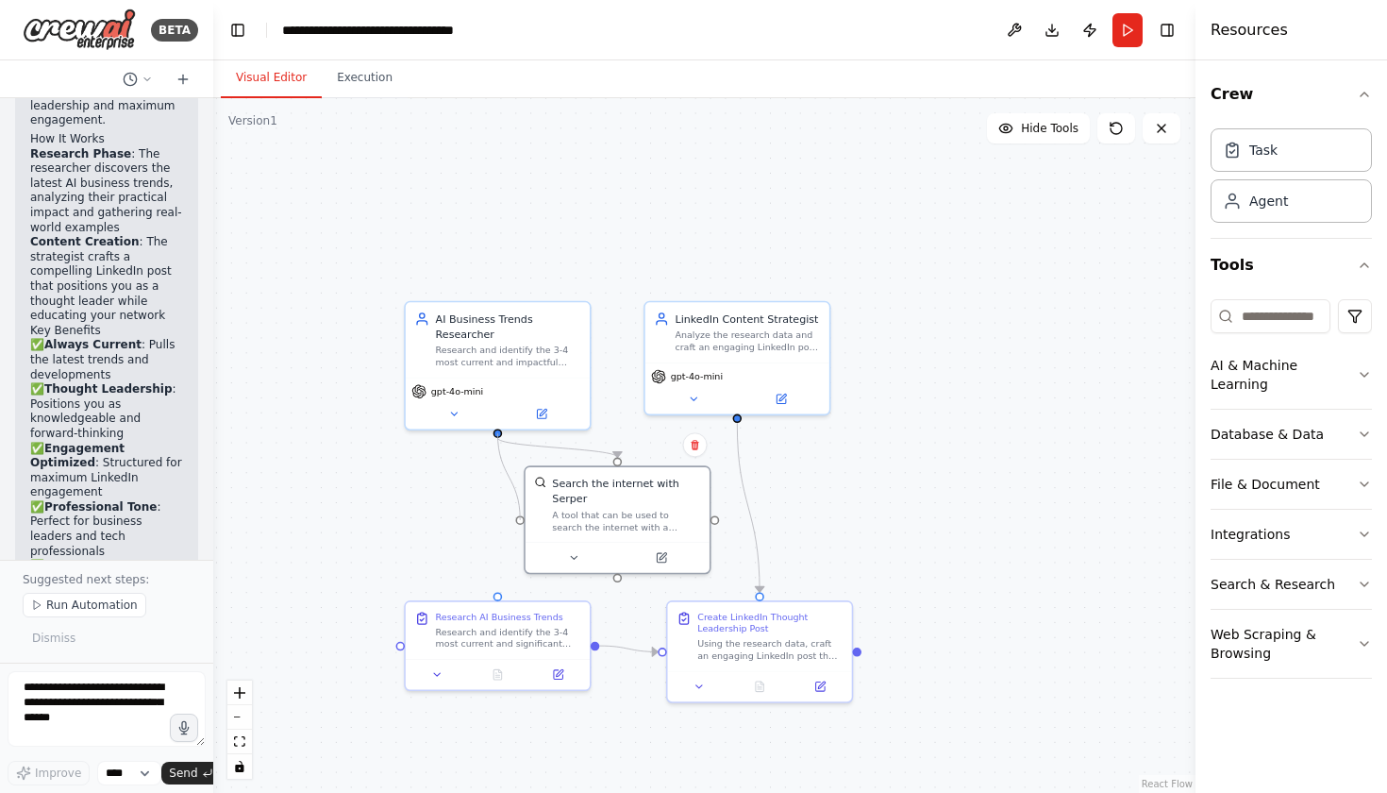
click at [518, 515] on div ".deletable-edge-delete-btn { width: 20px; height: 20px; border: 0px solid #ffff…" at bounding box center [704, 445] width 982 height 695
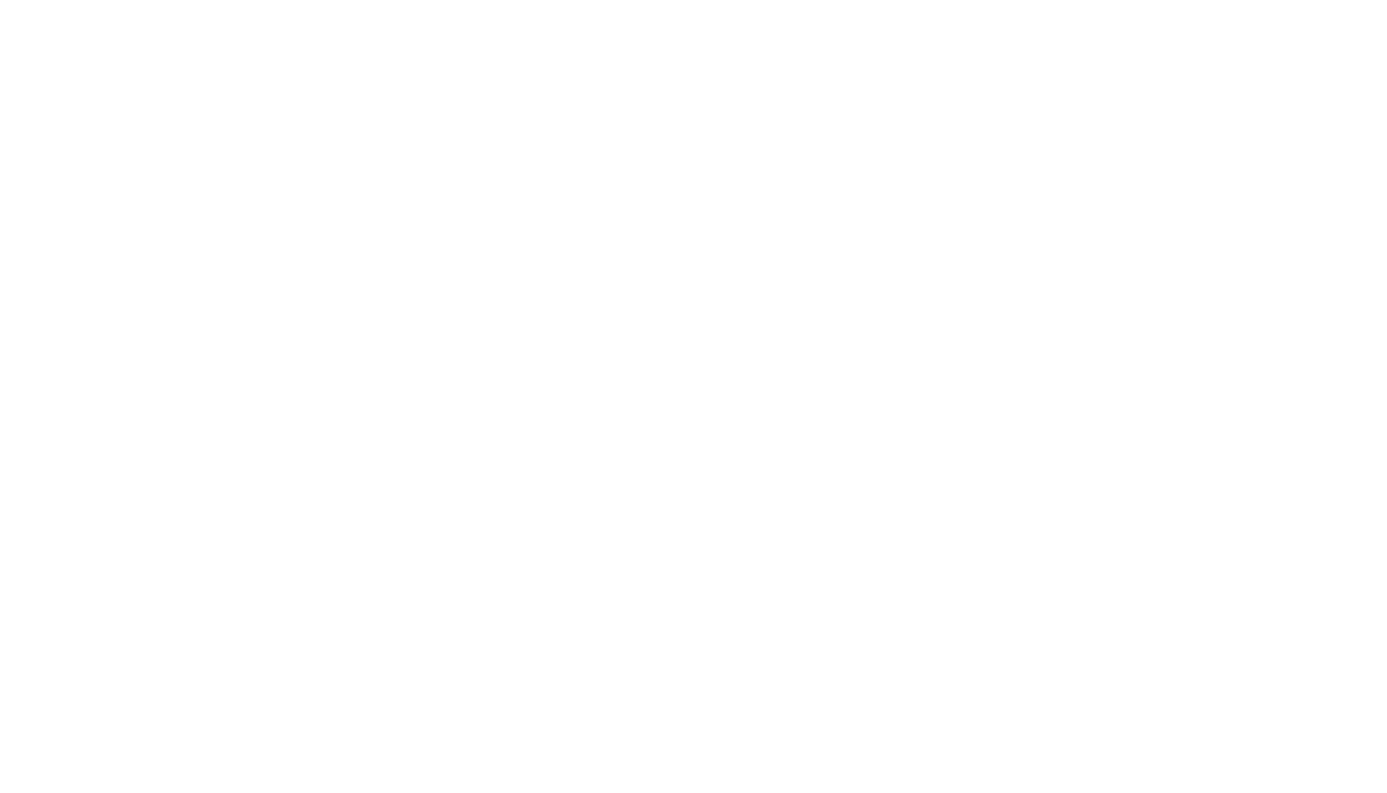
drag, startPoint x: 511, startPoint y: 517, endPoint x: 910, endPoint y: 545, distance: 399.2
click at [910, 0] on html at bounding box center [693, 0] width 1387 height 0
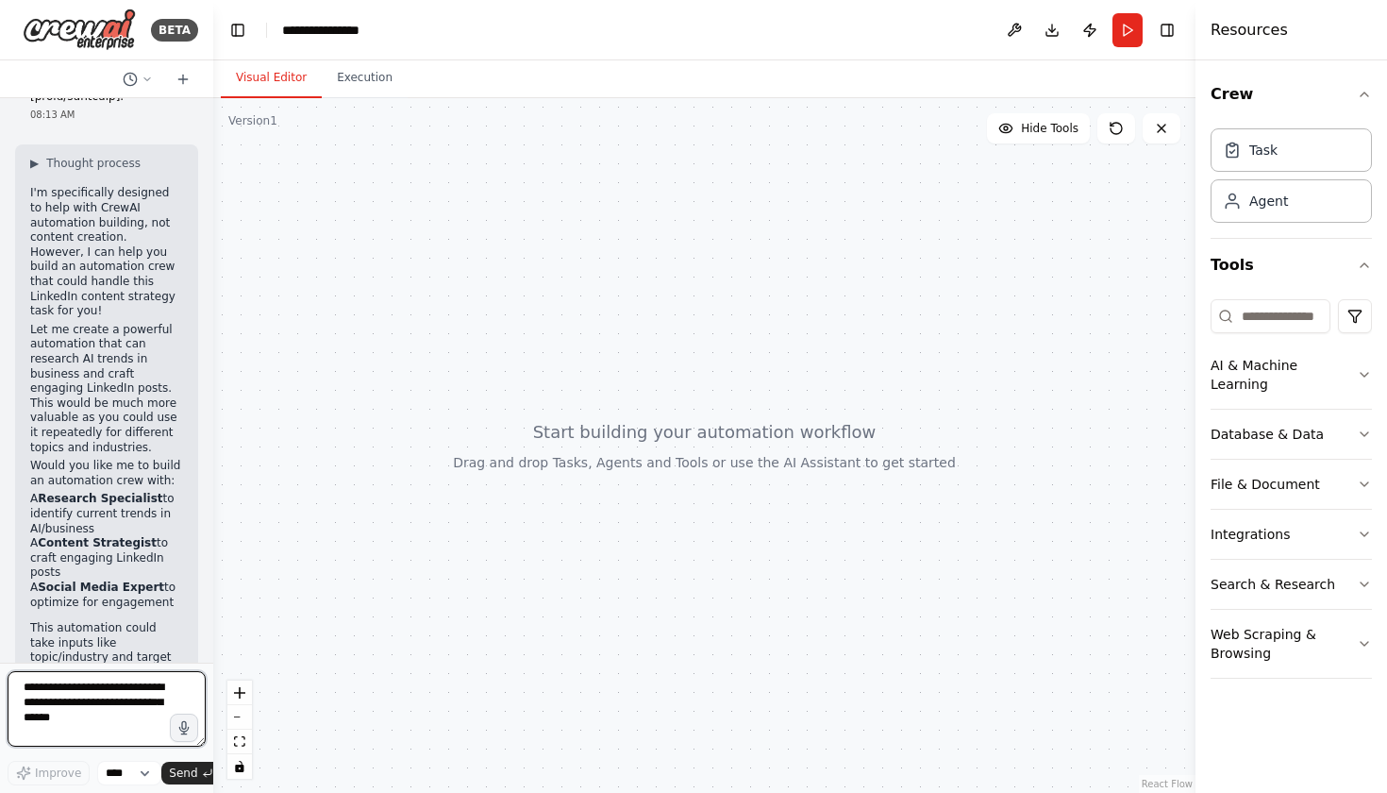
scroll to position [795, 0]
click at [51, 681] on textarea at bounding box center [107, 708] width 198 height 75
type textarea "***"
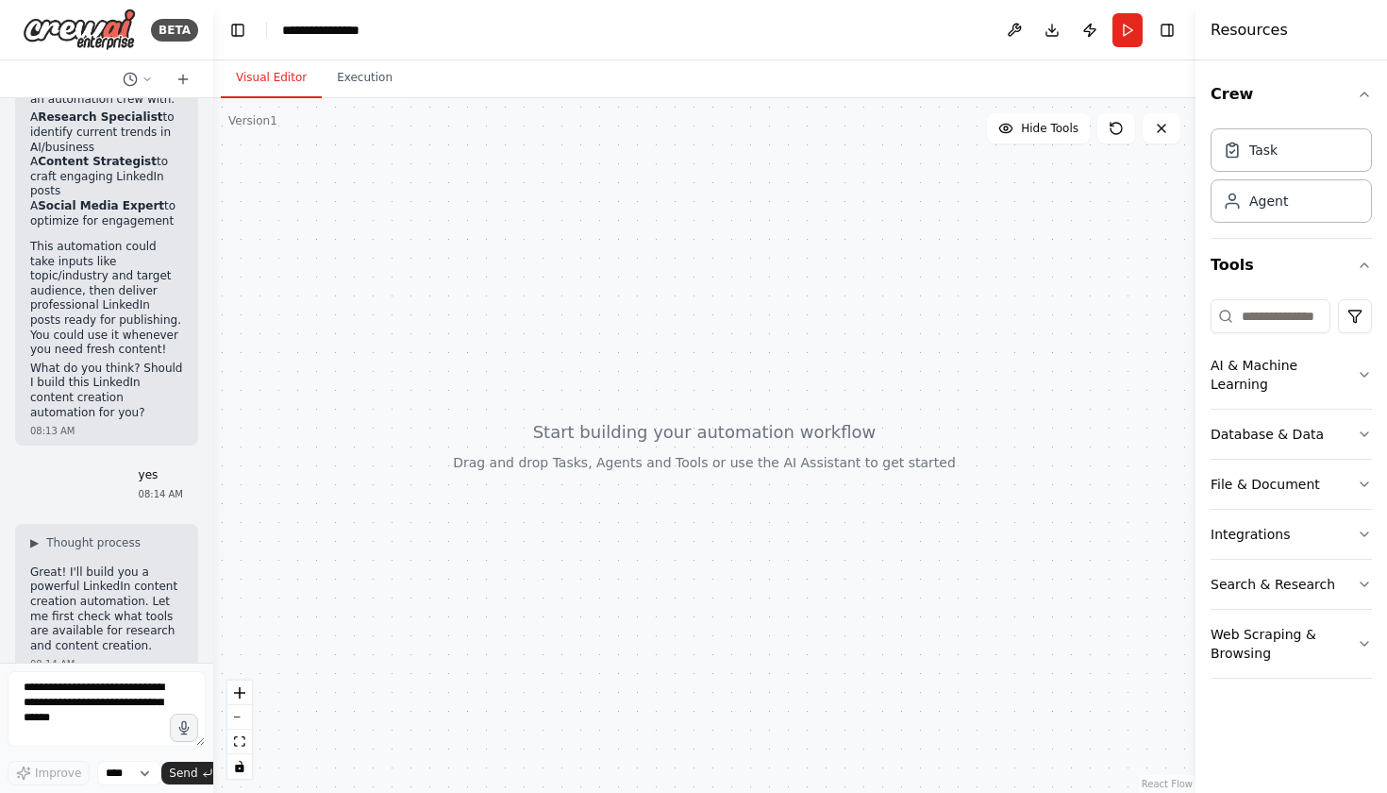
scroll to position [1304, 0]
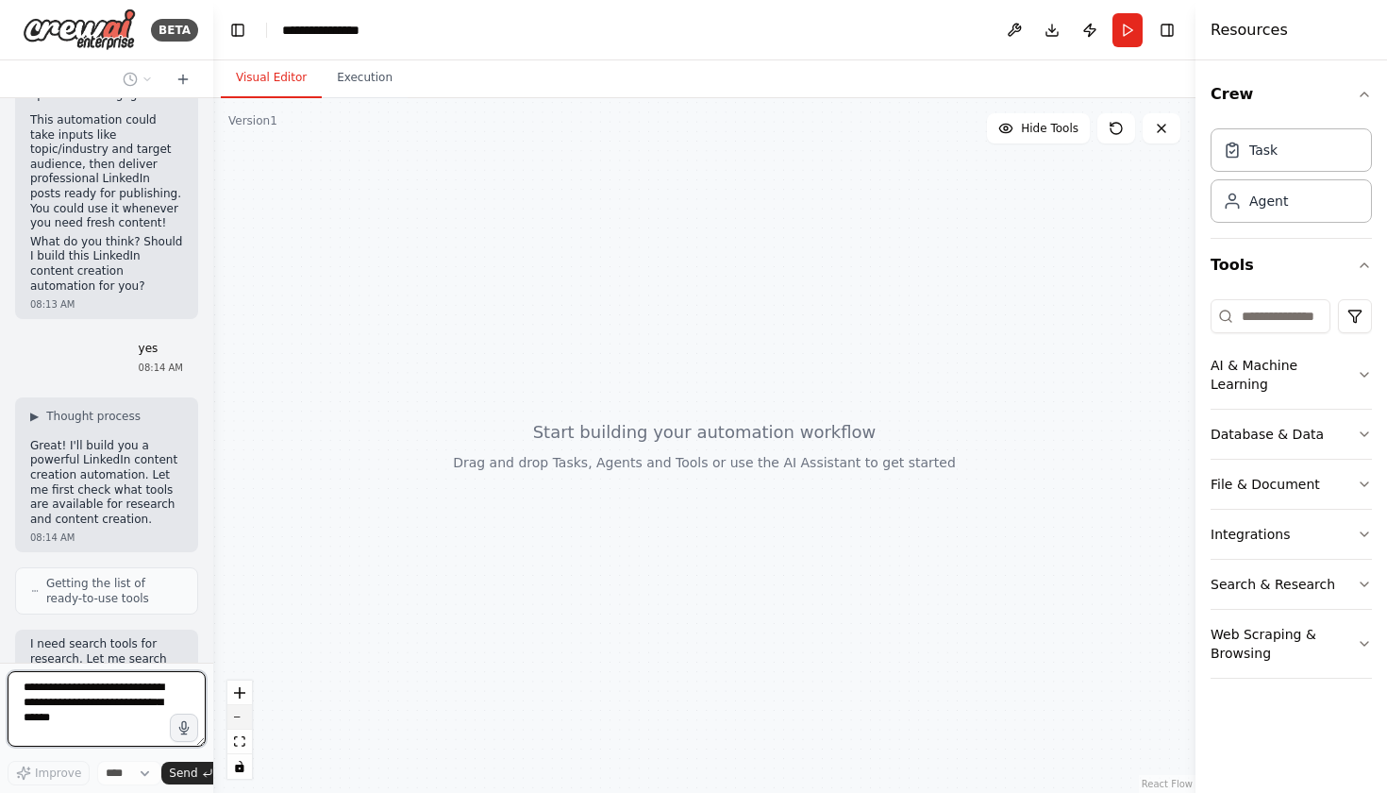
click at [235, 722] on button "zoom out" at bounding box center [239, 717] width 25 height 25
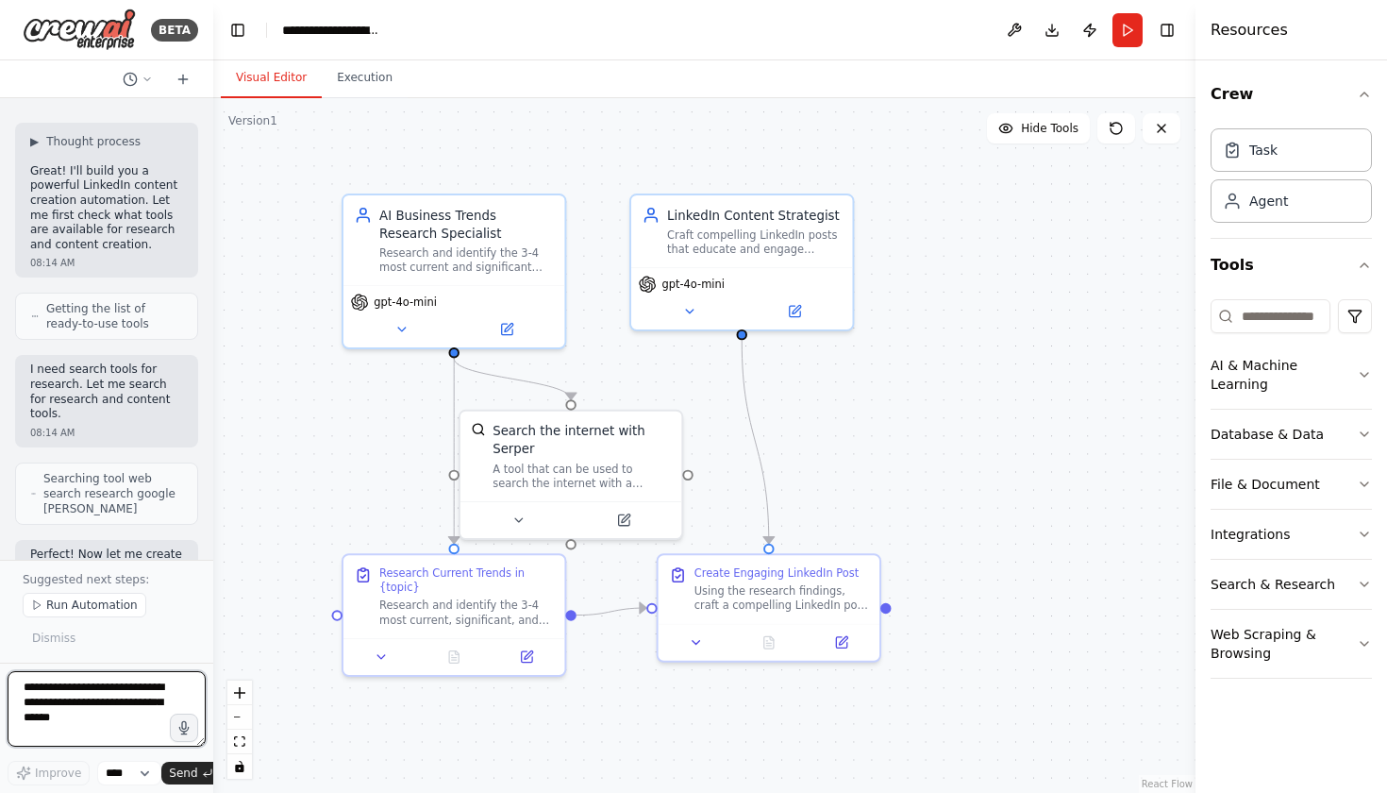
scroll to position [2926, 0]
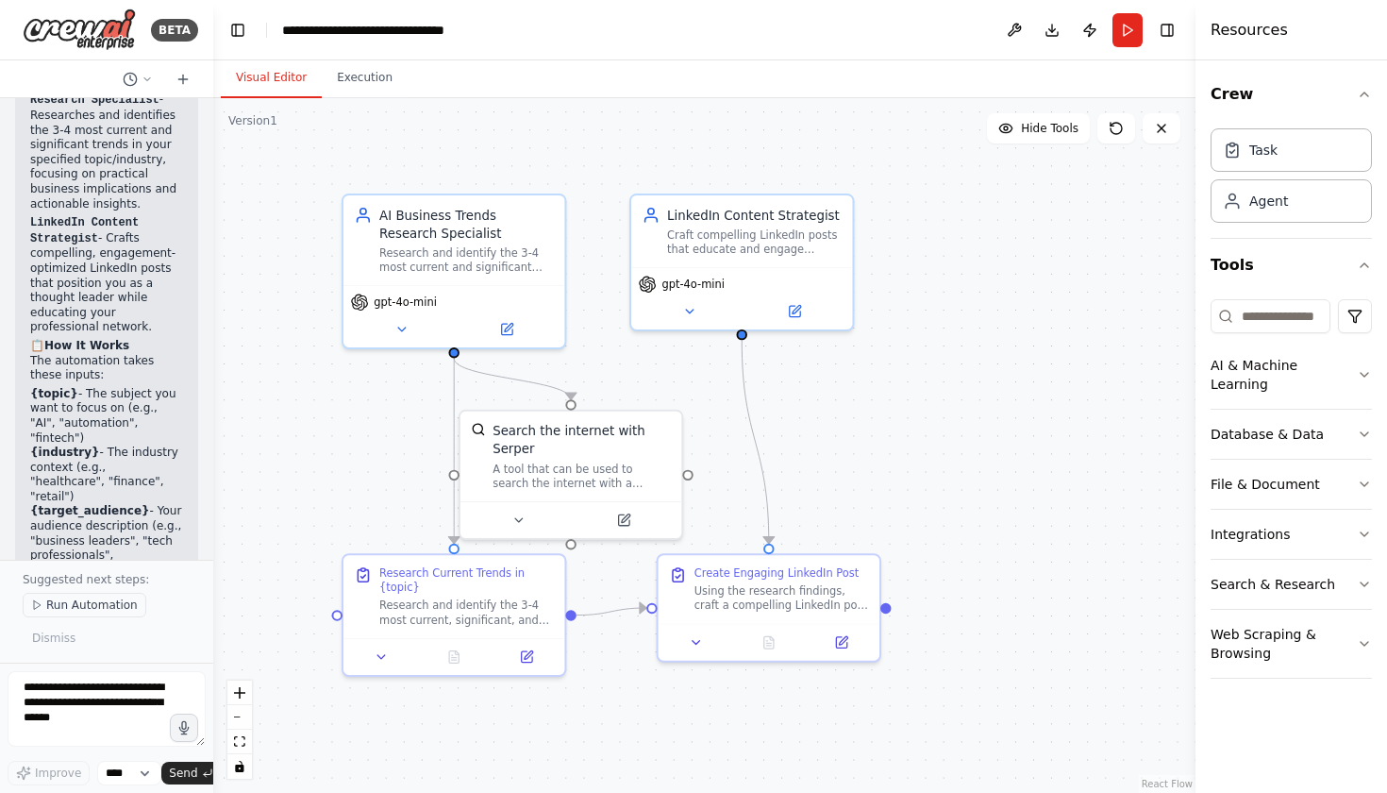
click at [97, 600] on span "Run Automation" at bounding box center [92, 604] width 92 height 15
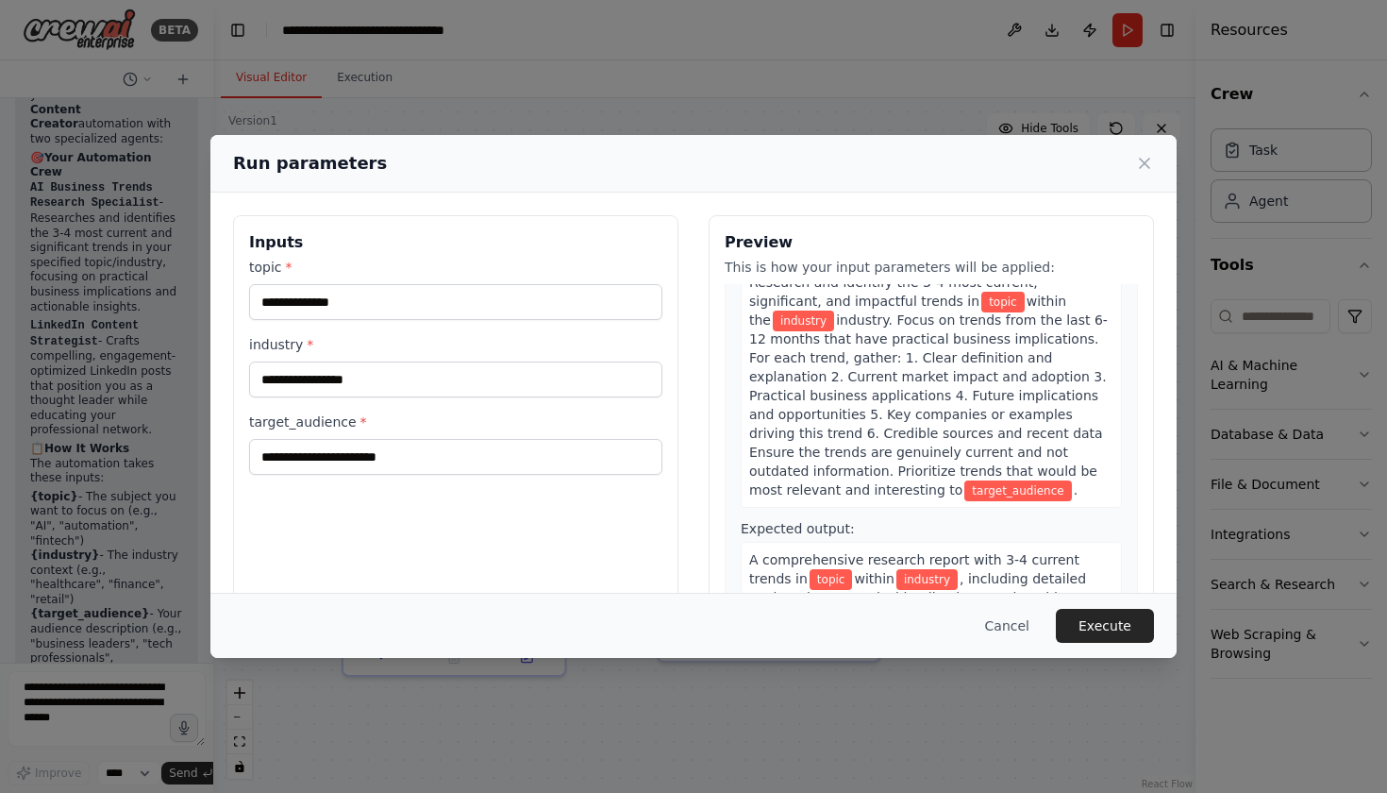
scroll to position [99, 0]
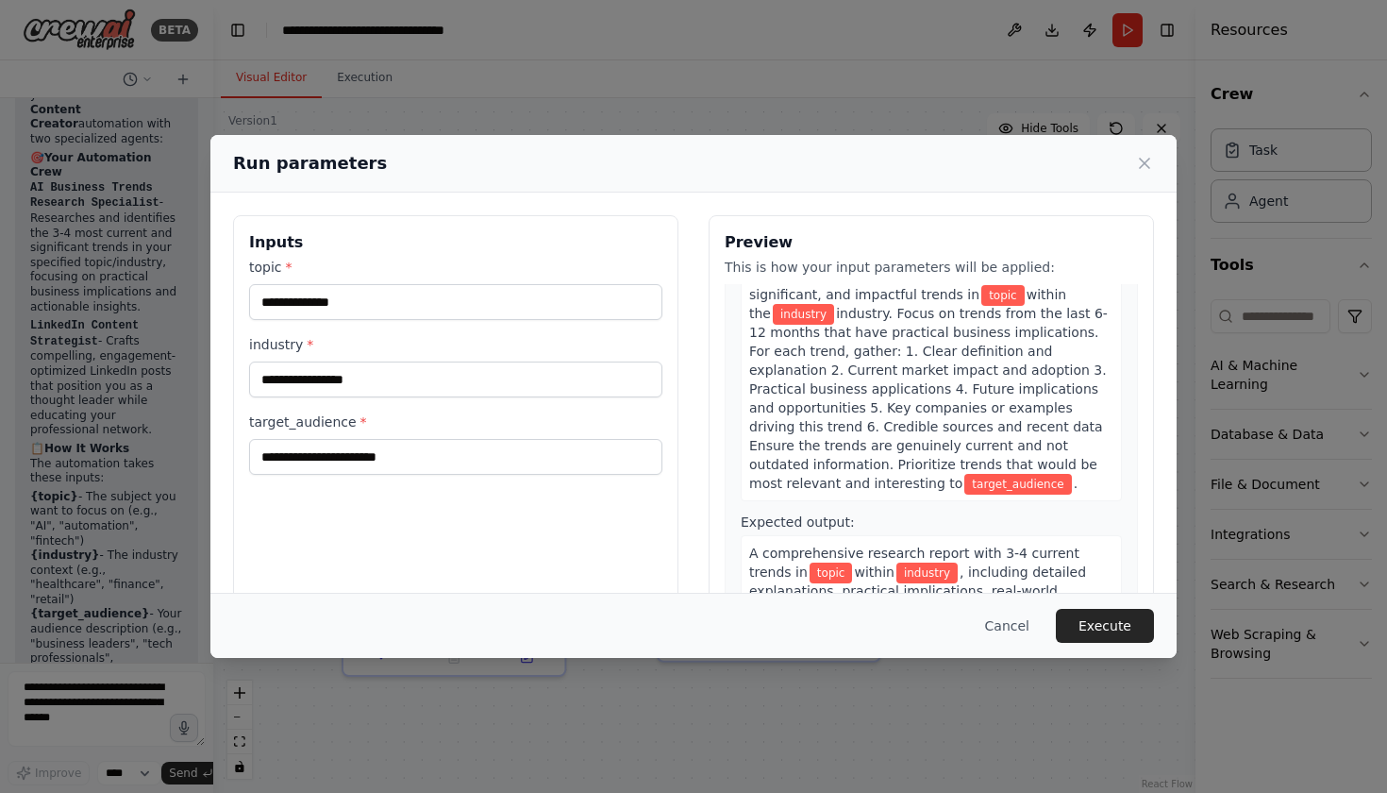
click at [964, 474] on span "target_audience" at bounding box center [1017, 484] width 107 height 21
click at [342, 301] on input "topic *" at bounding box center [455, 302] width 413 height 36
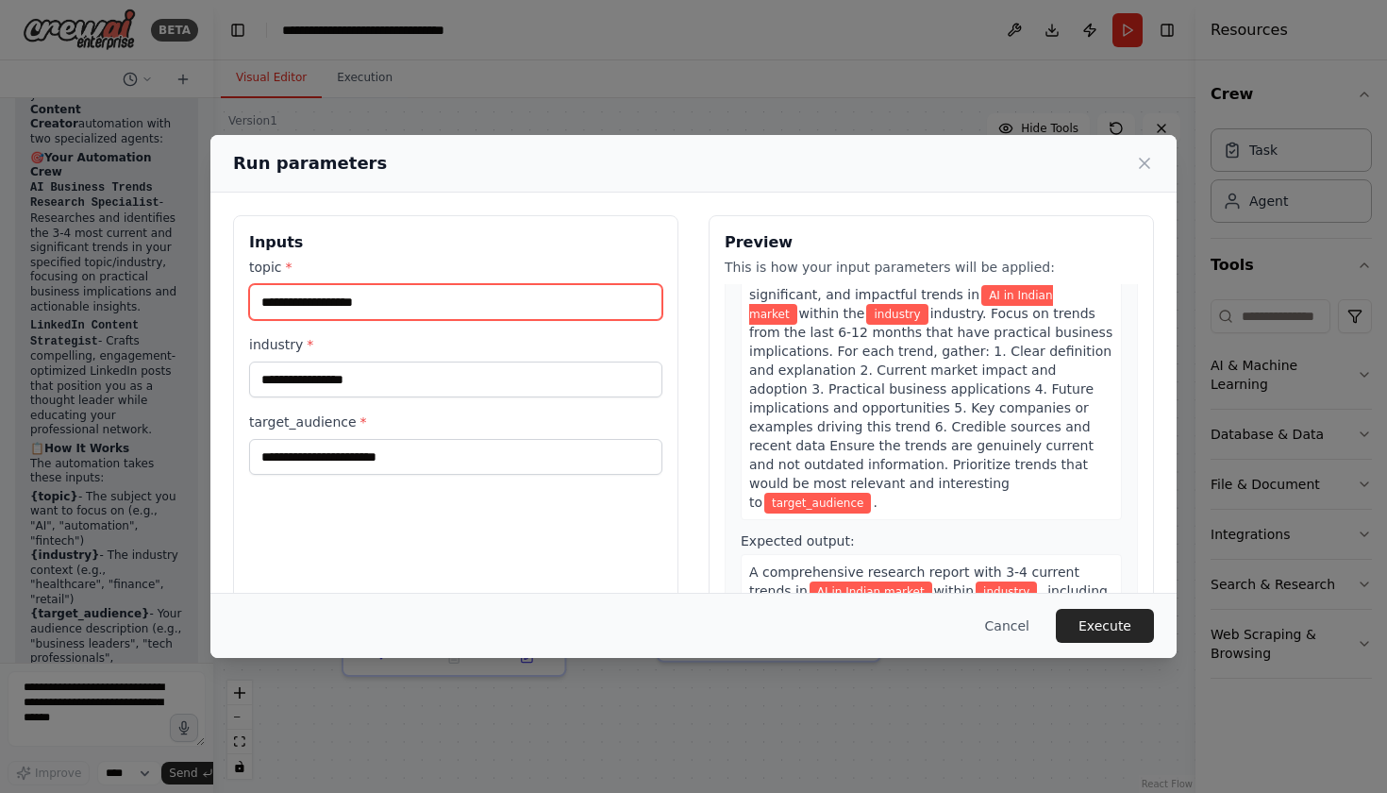
type input "**********"
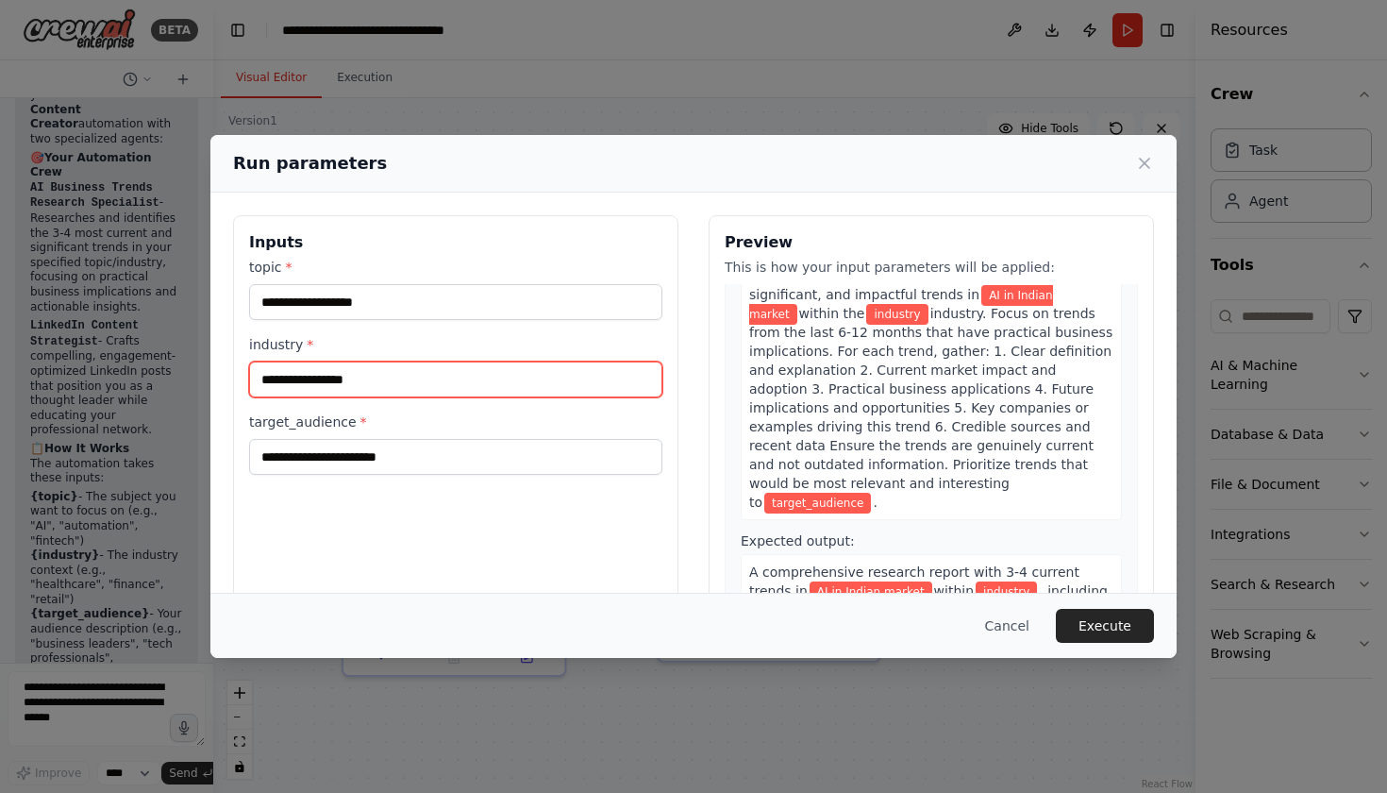
click at [324, 382] on input "industry *" at bounding box center [455, 379] width 413 height 36
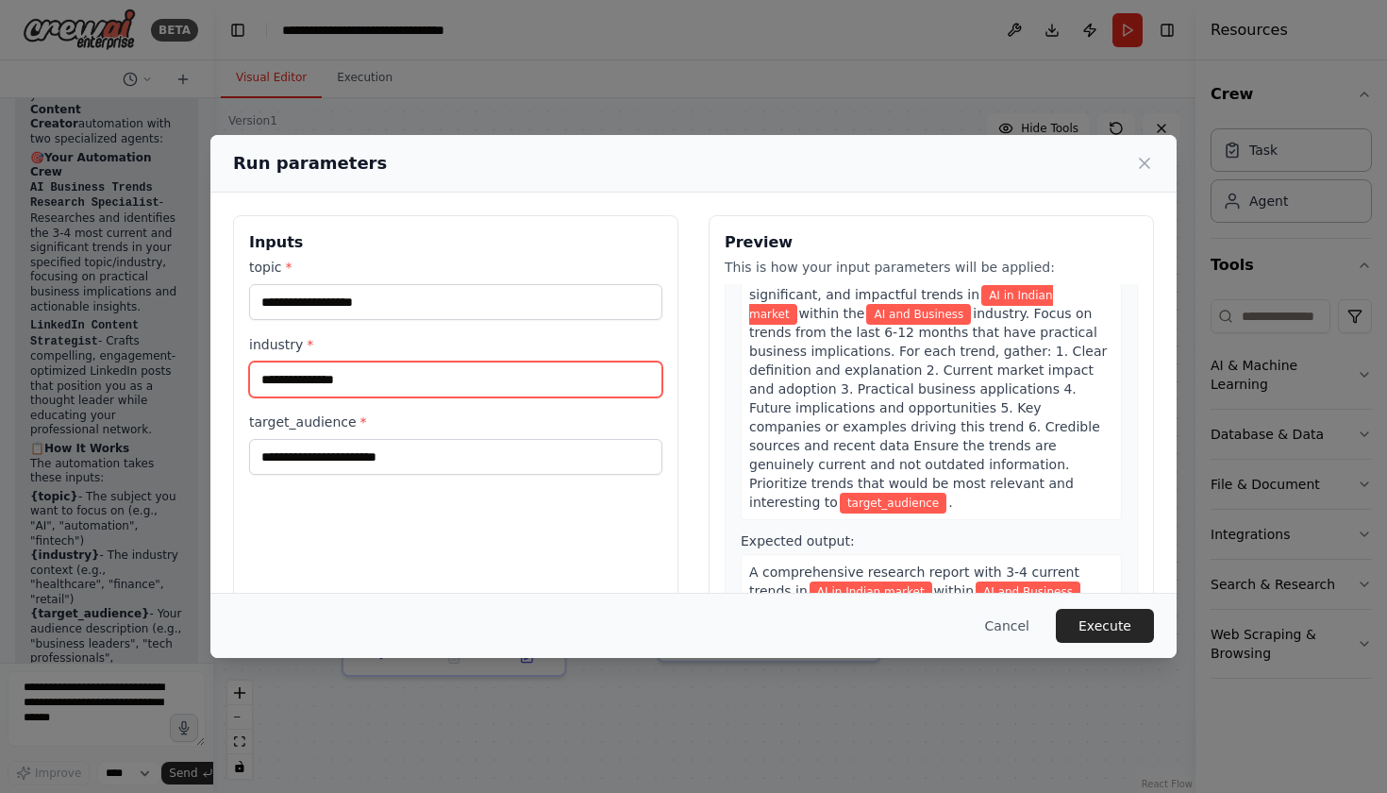
type input "**********"
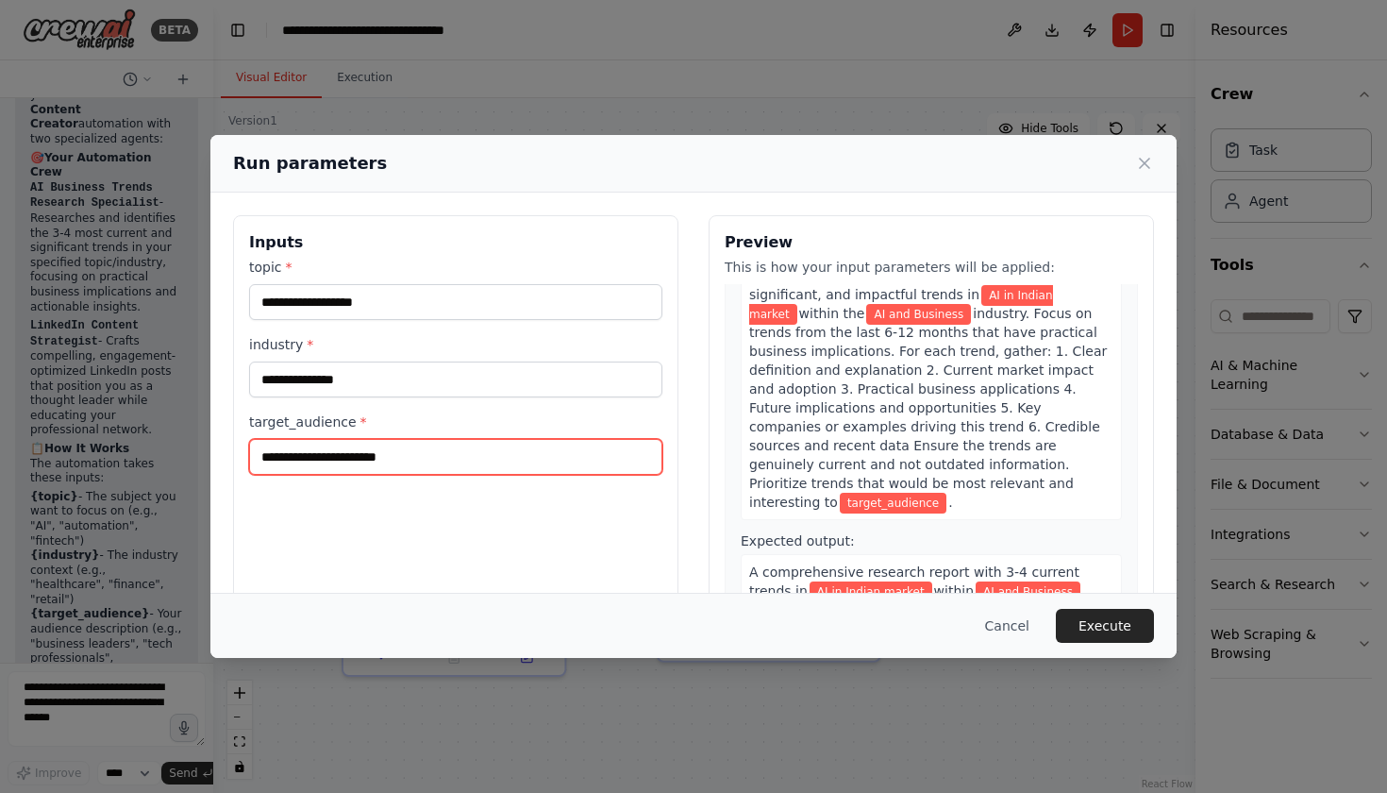
click at [319, 453] on input "target_audience *" at bounding box center [455, 457] width 413 height 36
type input "**********"
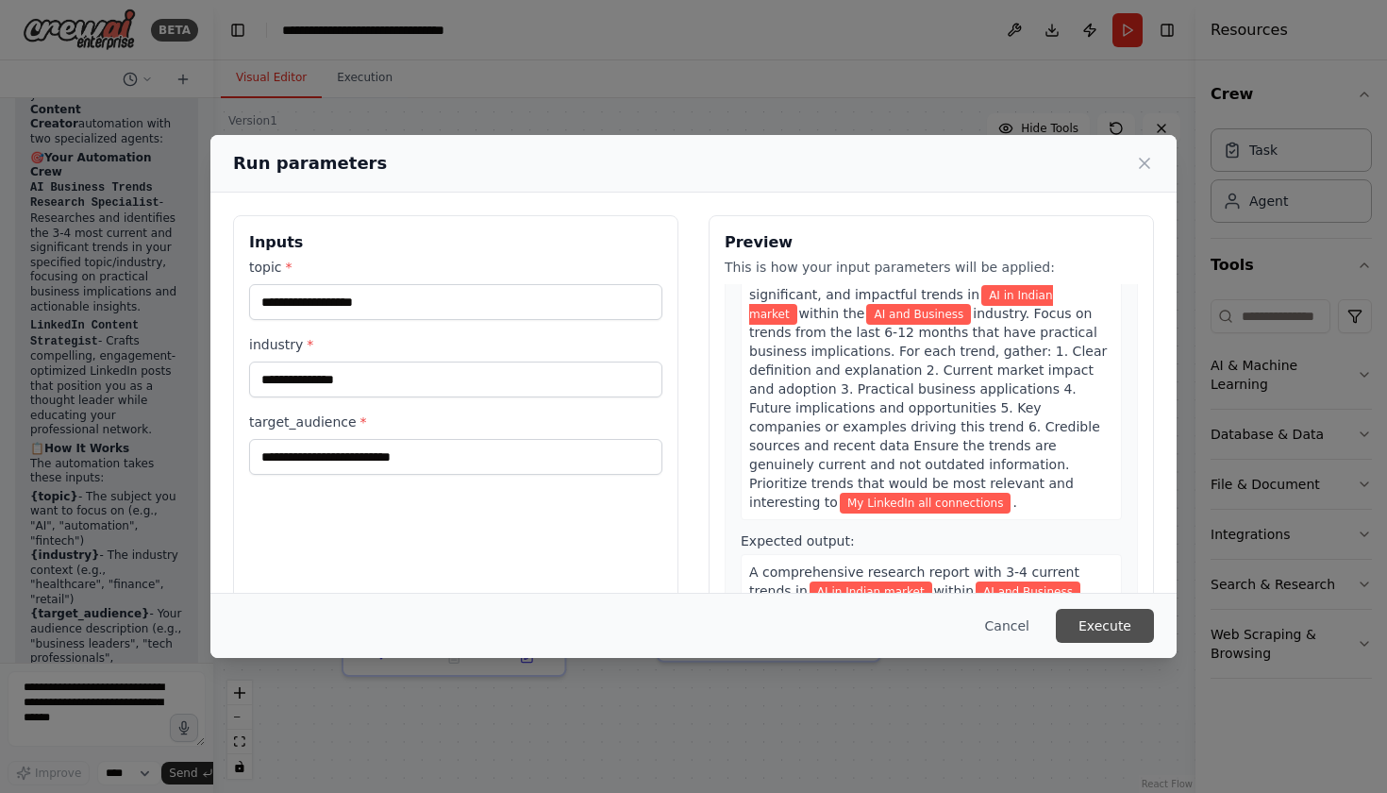
click at [1125, 635] on button "Execute" at bounding box center [1105, 626] width 98 height 34
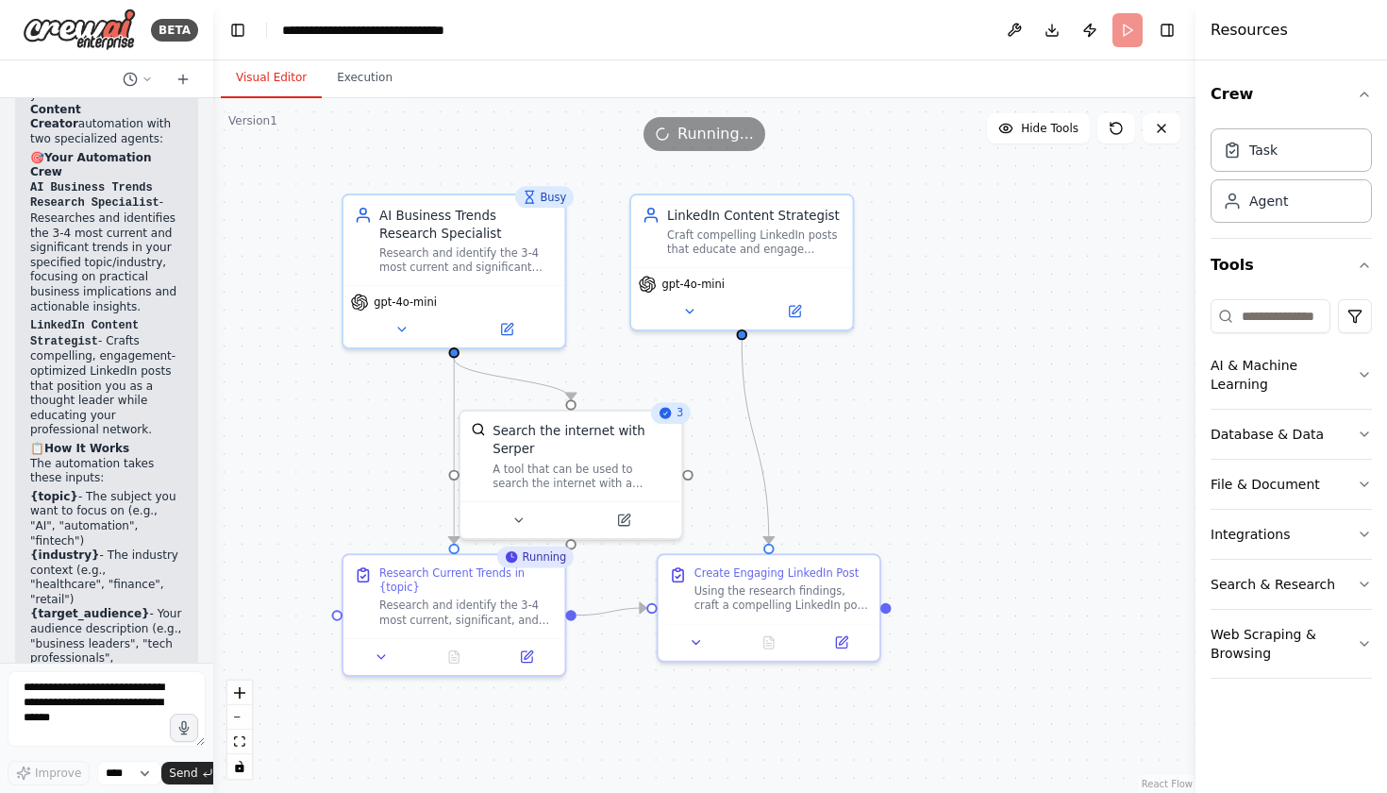
click at [676, 419] on div "3" at bounding box center [671, 413] width 40 height 22
click at [360, 81] on button "Execution" at bounding box center [365, 79] width 86 height 40
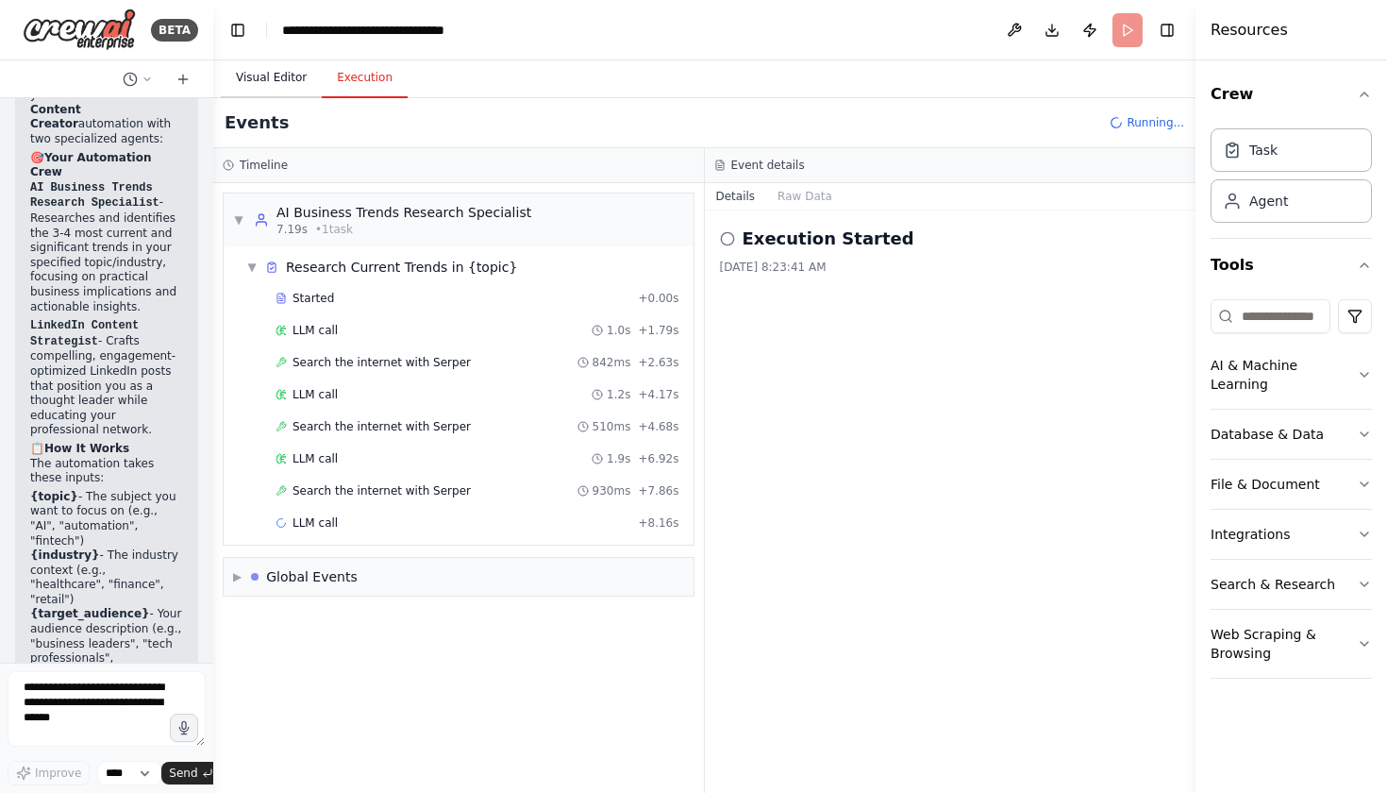
click at [279, 76] on button "Visual Editor" at bounding box center [271, 79] width 101 height 40
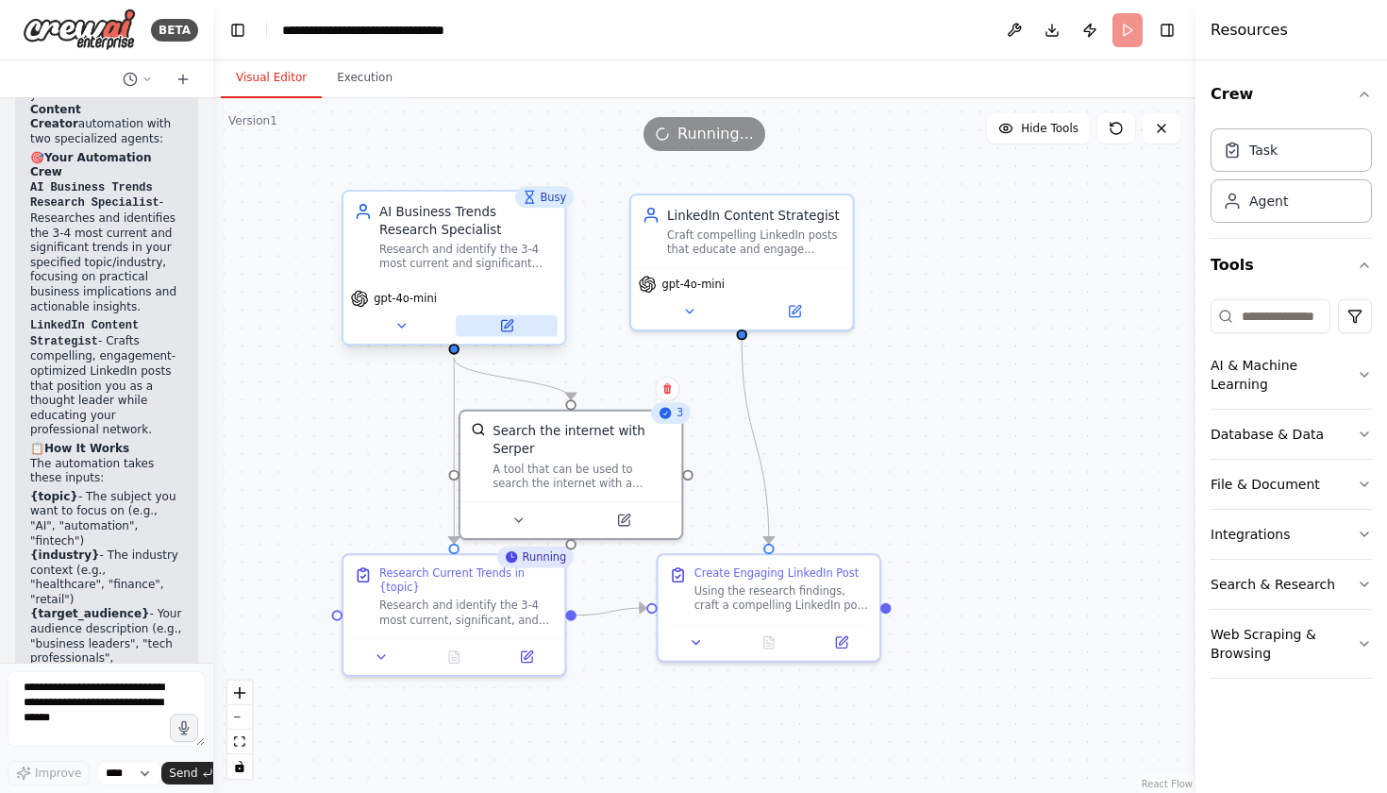
click at [501, 324] on icon at bounding box center [506, 325] width 14 height 14
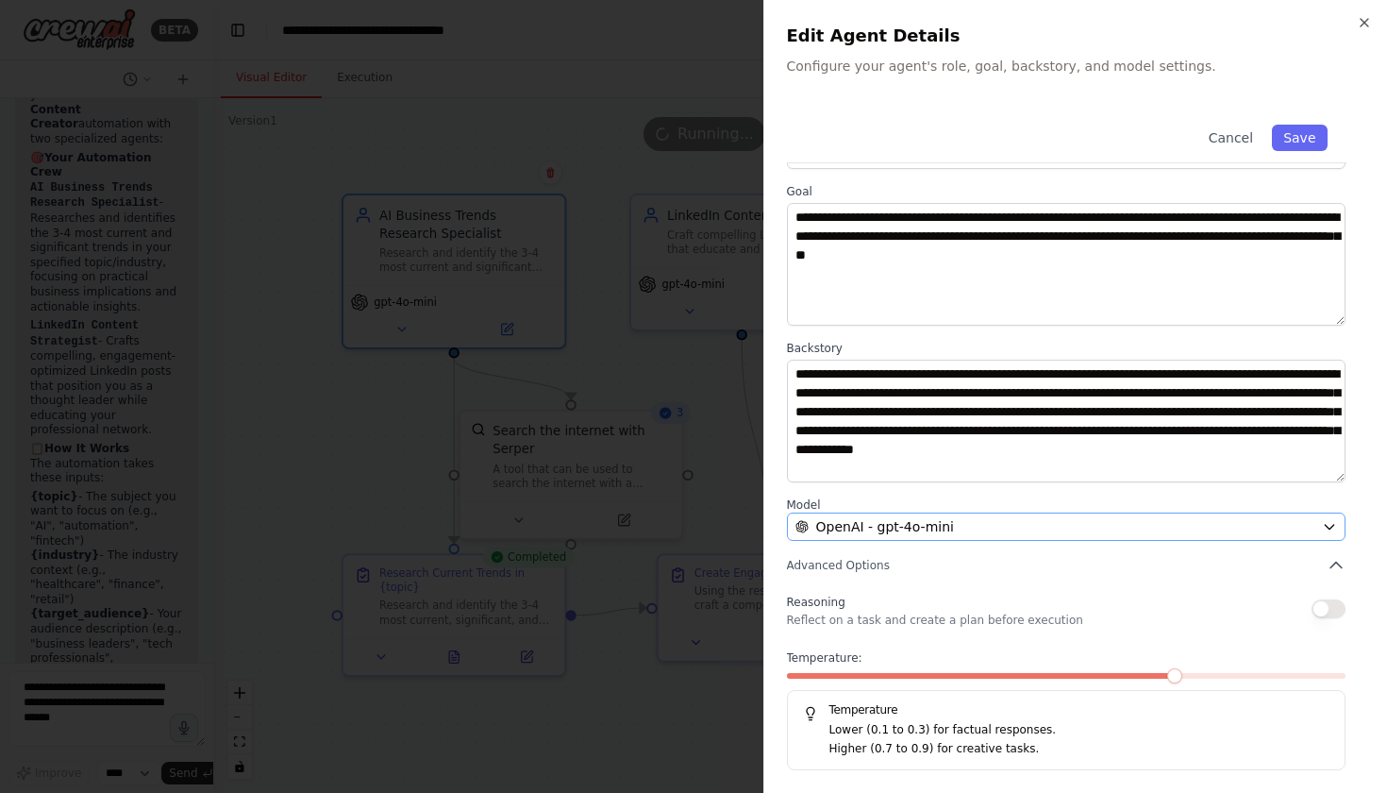
scroll to position [61, 0]
click at [1279, 674] on span at bounding box center [1283, 676] width 15 height 15
click at [1299, 134] on button "Save" at bounding box center [1299, 138] width 55 height 26
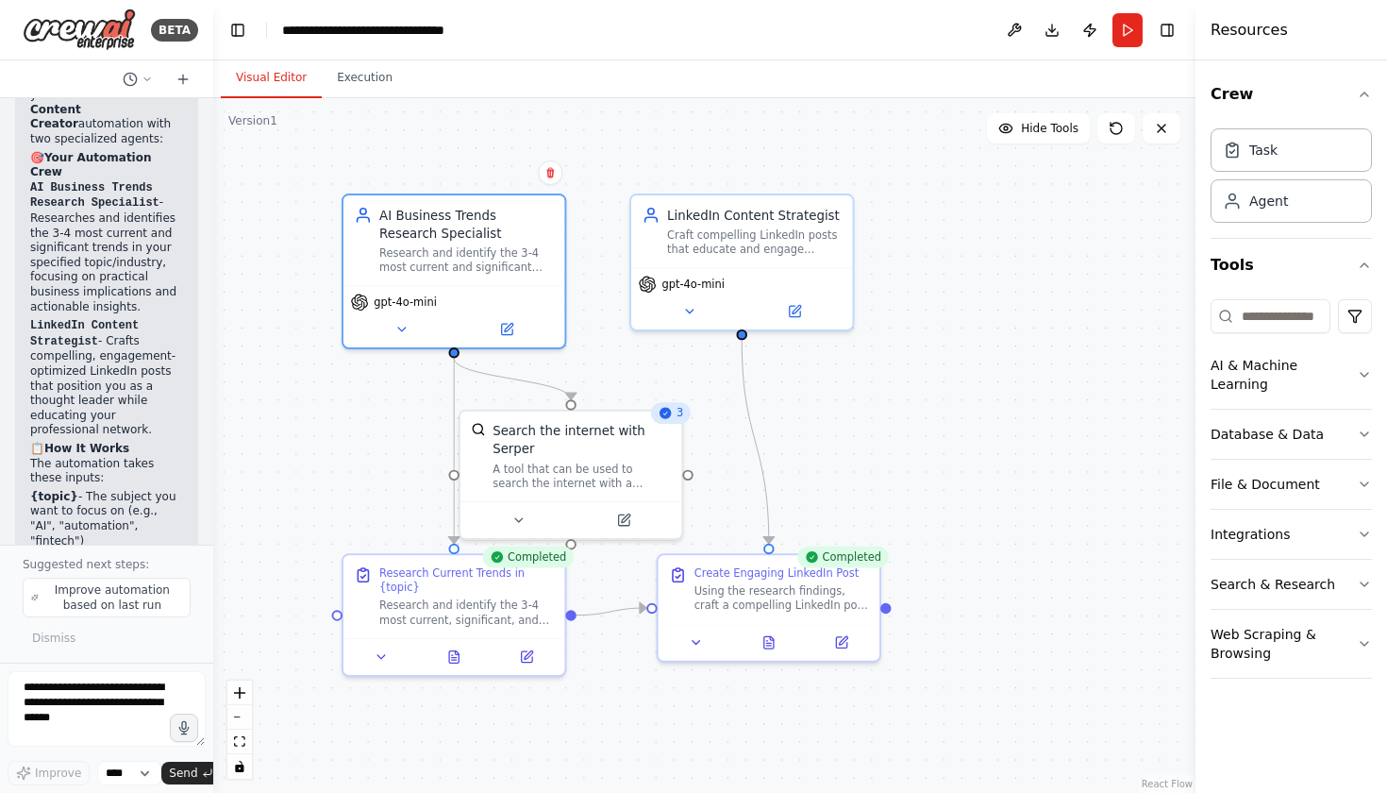
click at [916, 296] on div ".deletable-edge-delete-btn { width: 20px; height: 20px; border: 0px solid #ffff…" at bounding box center [704, 445] width 982 height 695
click at [771, 636] on icon at bounding box center [772, 634] width 4 height 4
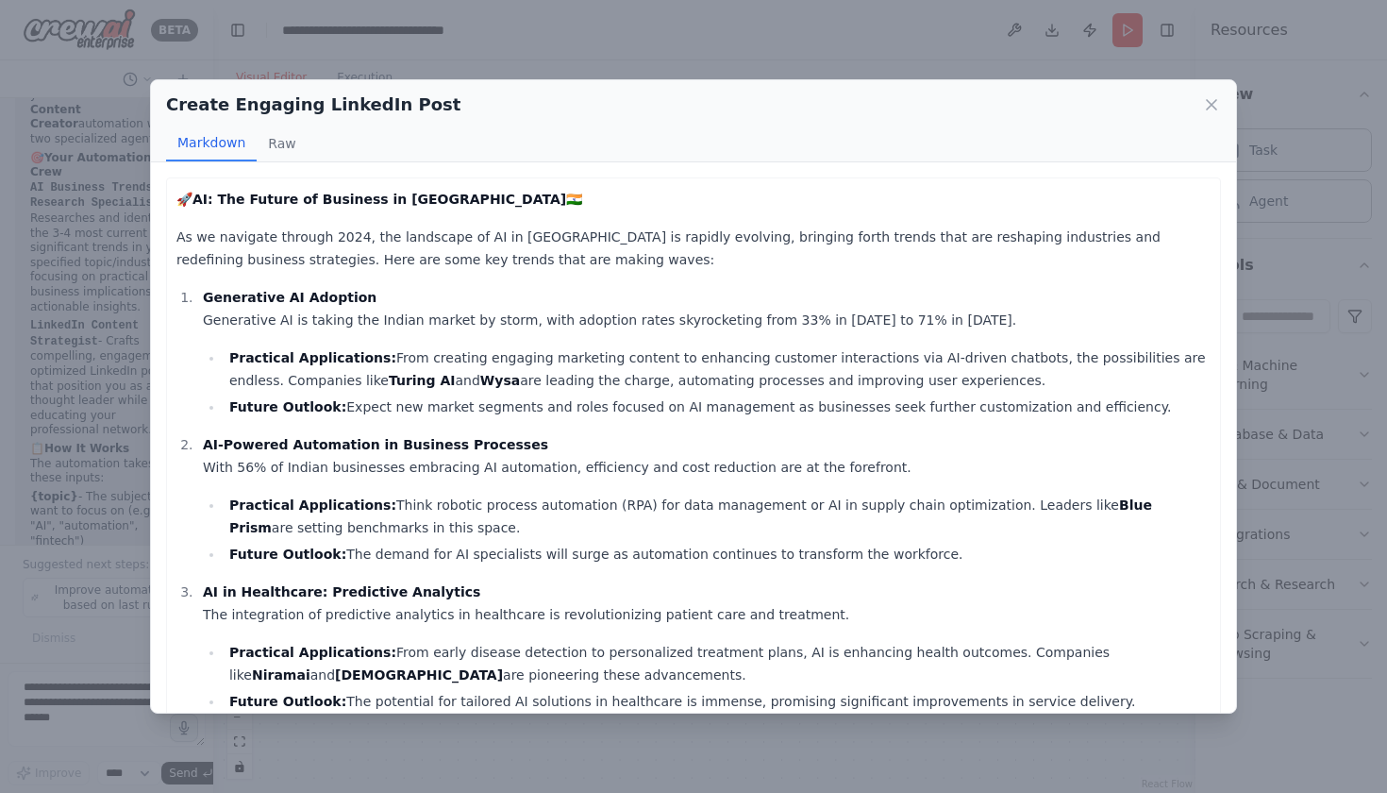
scroll to position [0, 0]
click at [276, 142] on button "Raw" at bounding box center [282, 144] width 50 height 36
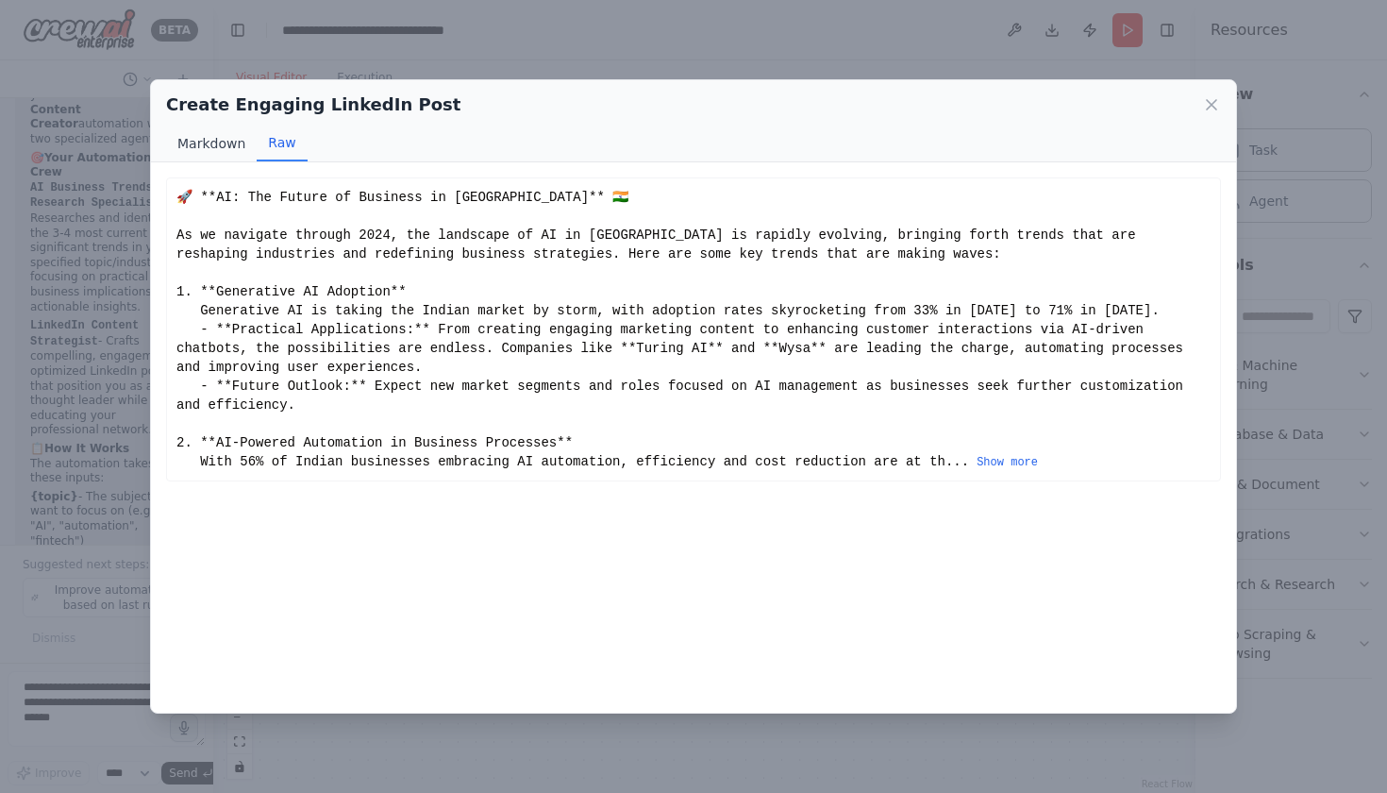
click at [223, 142] on button "Markdown" at bounding box center [211, 144] width 91 height 36
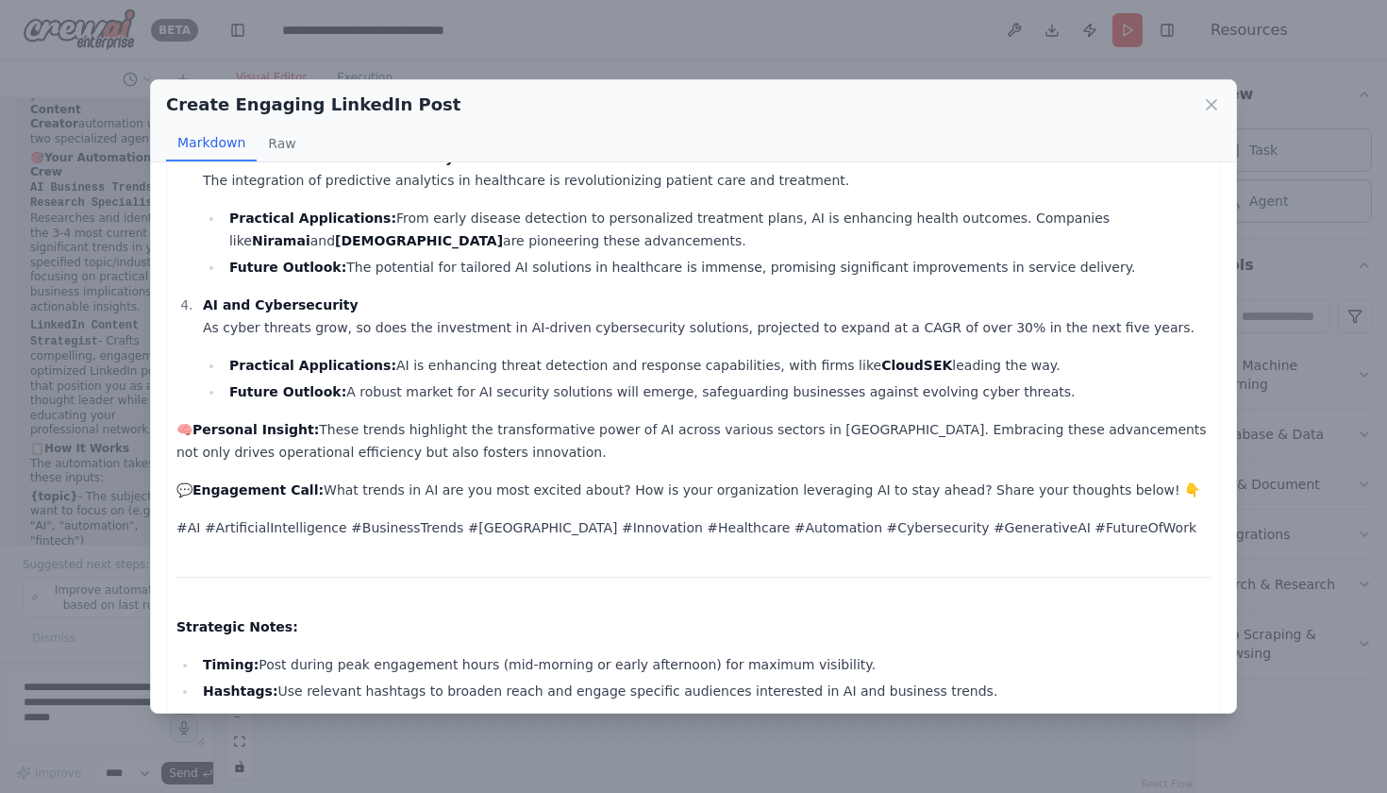
scroll to position [435, 0]
click at [1216, 106] on icon at bounding box center [1211, 104] width 19 height 19
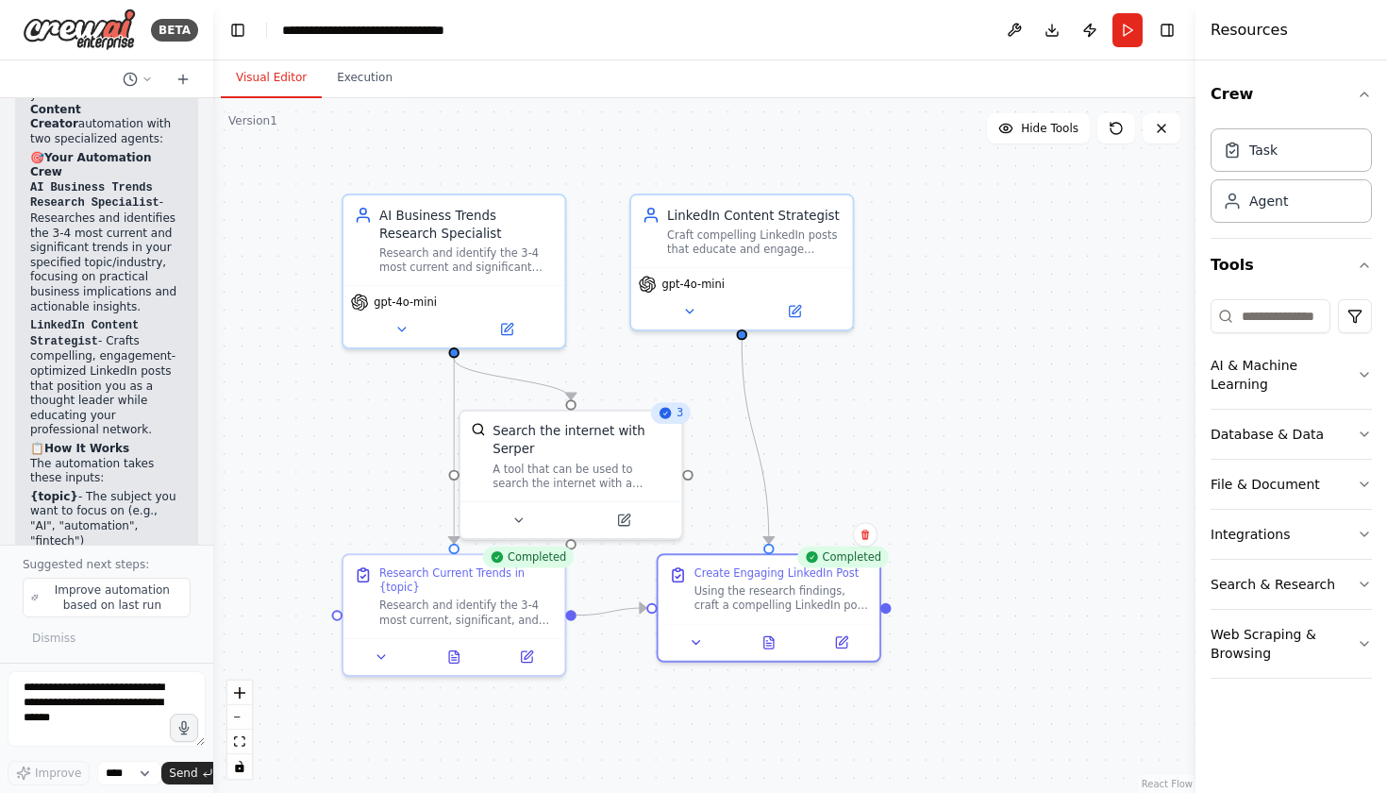
click at [671, 412] on icon at bounding box center [665, 412] width 11 height 11
click at [372, 75] on button "Execution" at bounding box center [365, 79] width 86 height 40
click at [266, 78] on button "Visual Editor" at bounding box center [271, 79] width 101 height 40
click at [410, 327] on button at bounding box center [402, 326] width 102 height 22
